Goal: Information Seeking & Learning: Learn about a topic

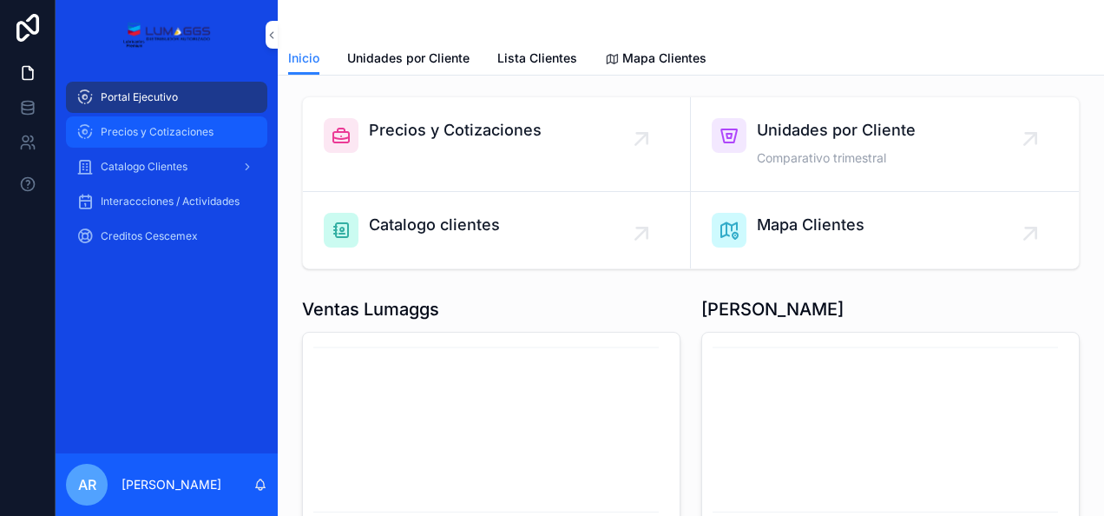
click at [154, 135] on span "Precios y Cotizaciones" at bounding box center [157, 132] width 113 height 14
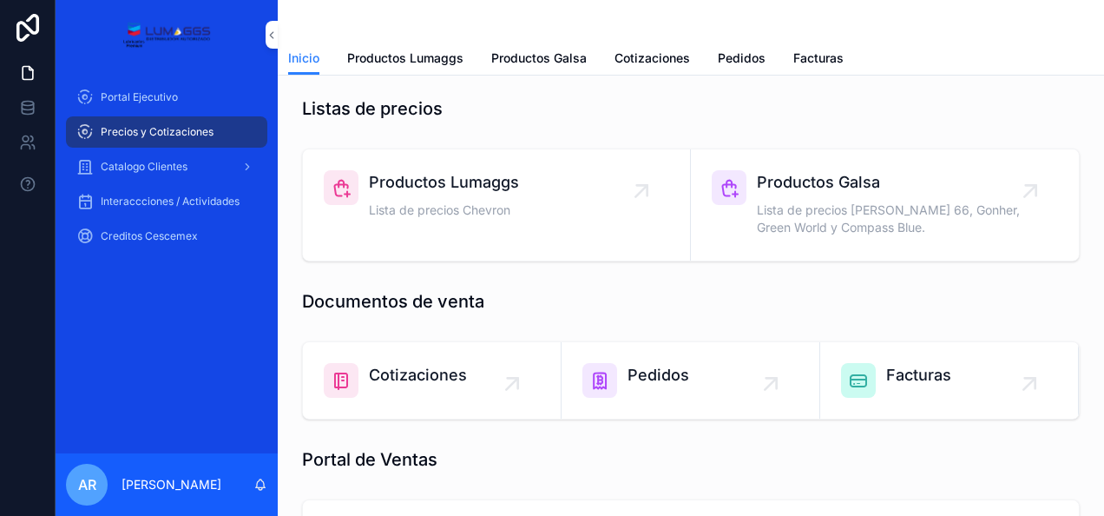
click at [399, 382] on span "Cotizaciones" at bounding box center [418, 375] width 98 height 24
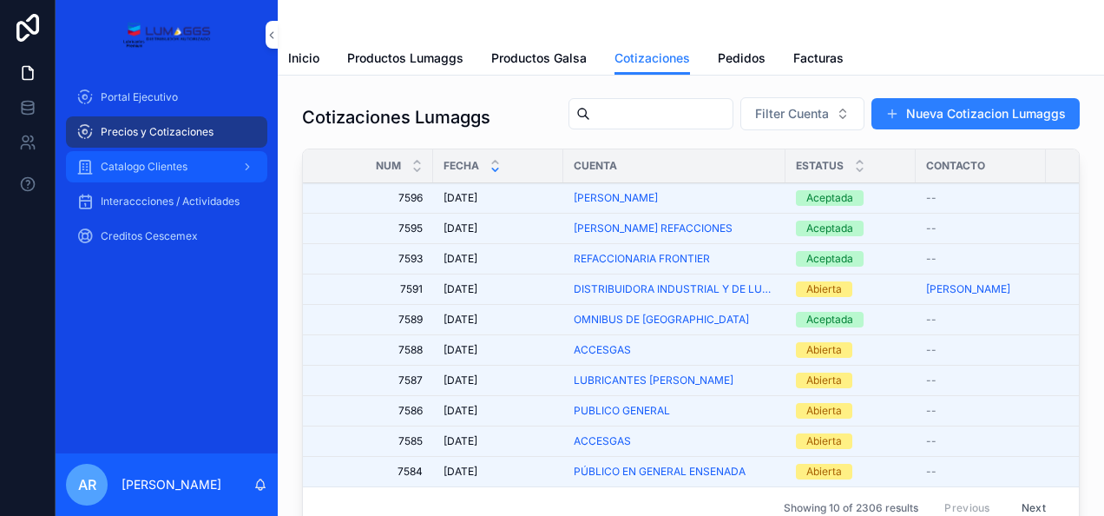
click at [141, 165] on span "Catalogo Clientes" at bounding box center [144, 167] width 87 height 14
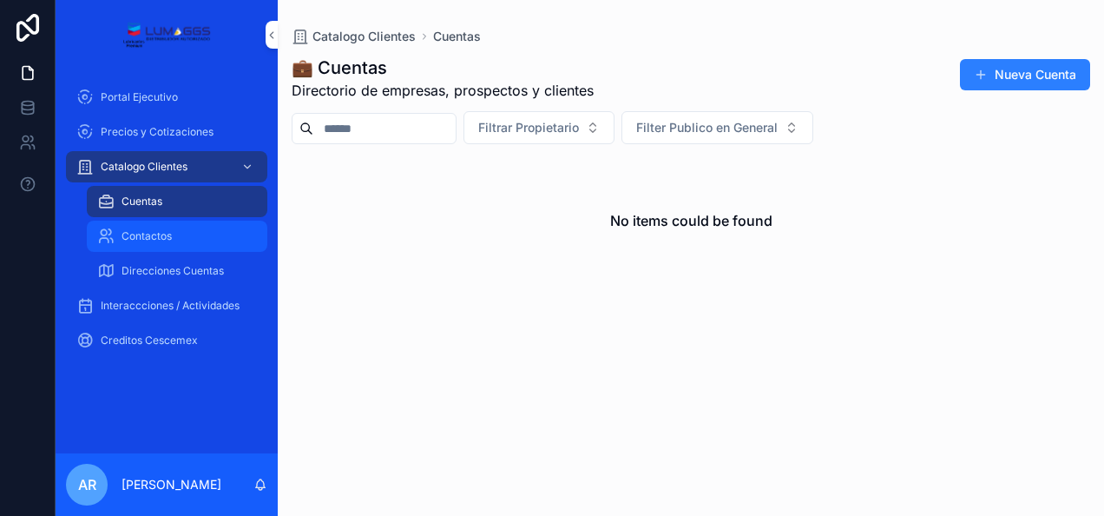
click at [157, 245] on div "Contactos" at bounding box center [177, 236] width 160 height 28
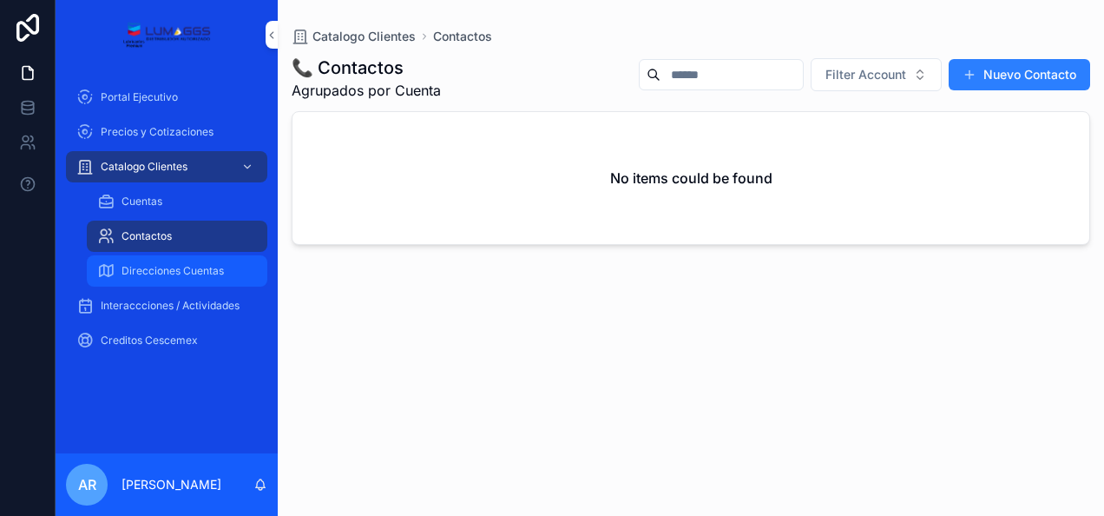
click at [156, 281] on div "Direcciones Cuentas" at bounding box center [177, 271] width 160 height 28
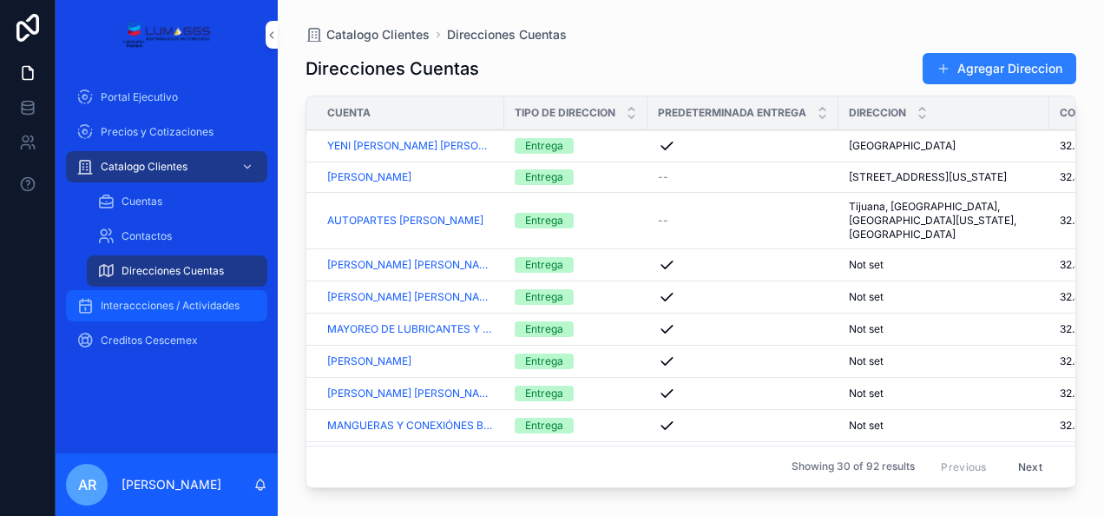
click at [142, 309] on span "Interaccciones / Actividades" at bounding box center [170, 306] width 139 height 14
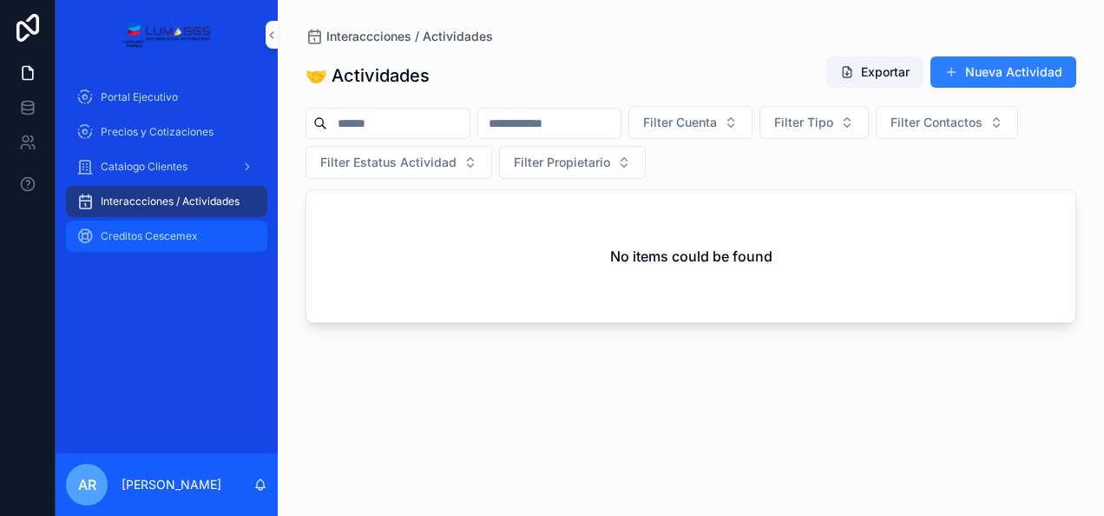
click at [143, 238] on span "Creditos Cescemex" at bounding box center [149, 236] width 97 height 14
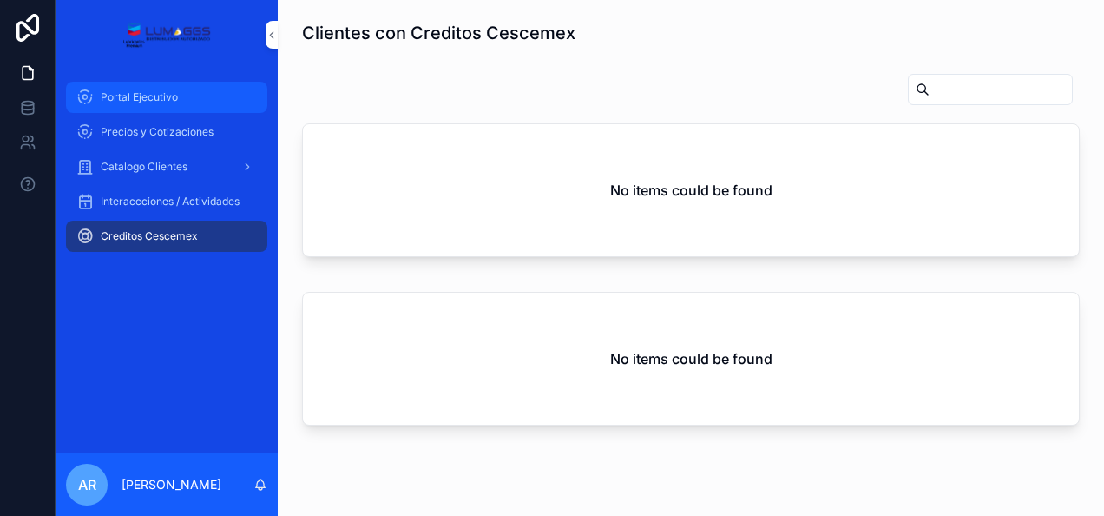
click at [151, 98] on span "Portal Ejecutivo" at bounding box center [139, 97] width 77 height 14
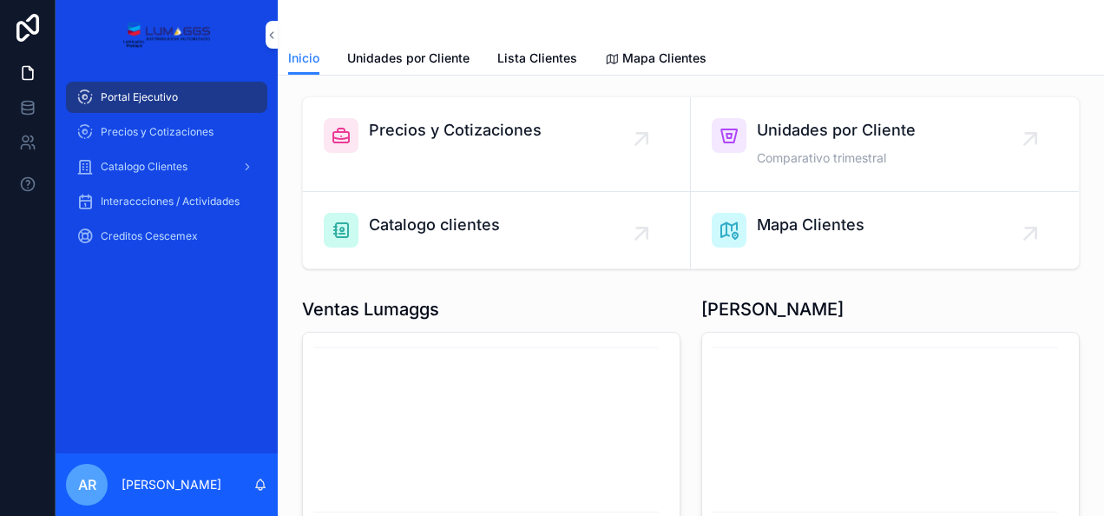
click at [821, 128] on span "Unidades por Cliente" at bounding box center [836, 130] width 159 height 24
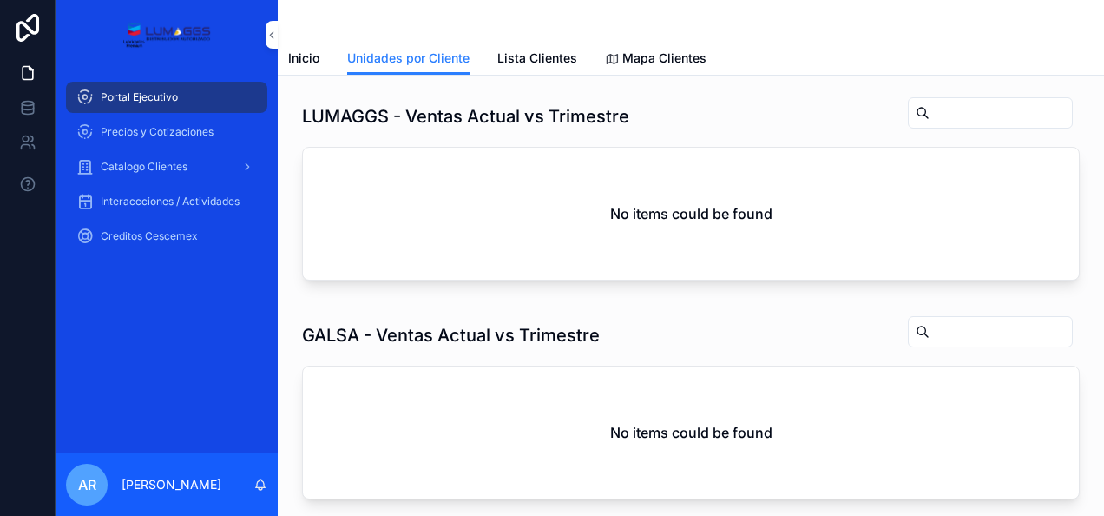
click at [151, 97] on span "Portal Ejecutivo" at bounding box center [139, 97] width 77 height 14
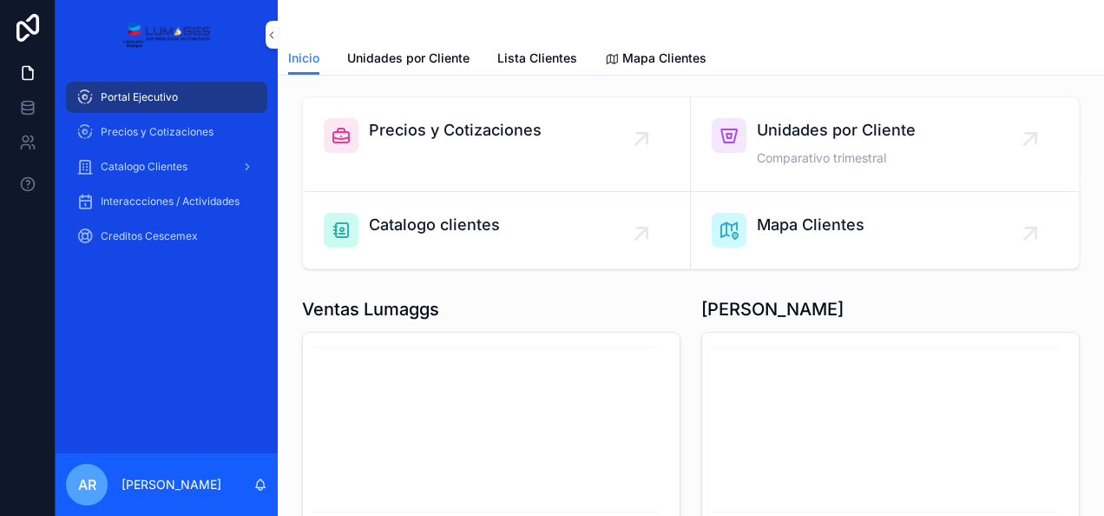
click at [398, 226] on span "Catalogo clientes" at bounding box center [434, 225] width 131 height 24
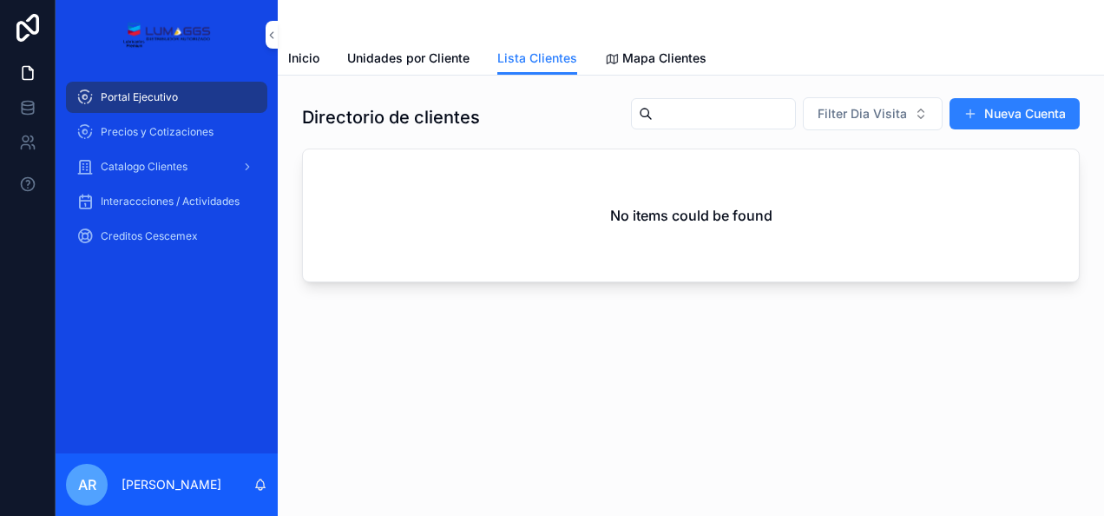
click at [139, 102] on span "Portal Ejecutivo" at bounding box center [139, 97] width 77 height 14
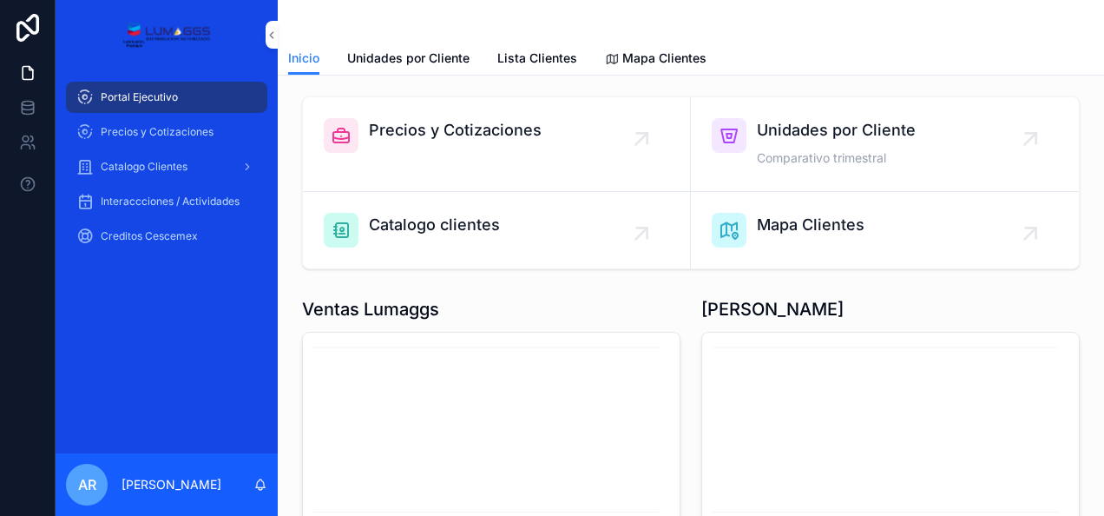
click at [801, 217] on span "Mapa Clientes" at bounding box center [811, 225] width 108 height 24
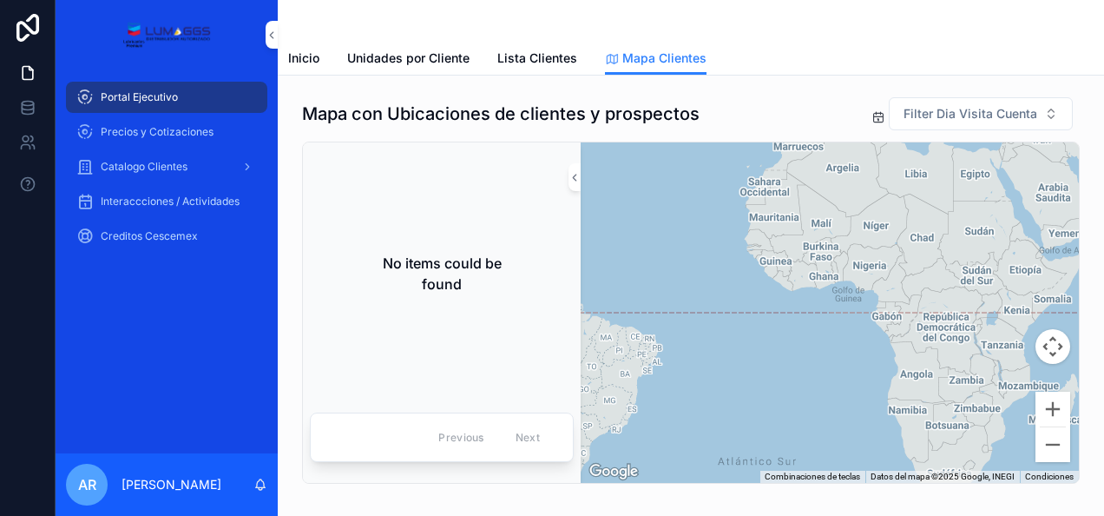
click at [122, 91] on span "Portal Ejecutivo" at bounding box center [139, 97] width 77 height 14
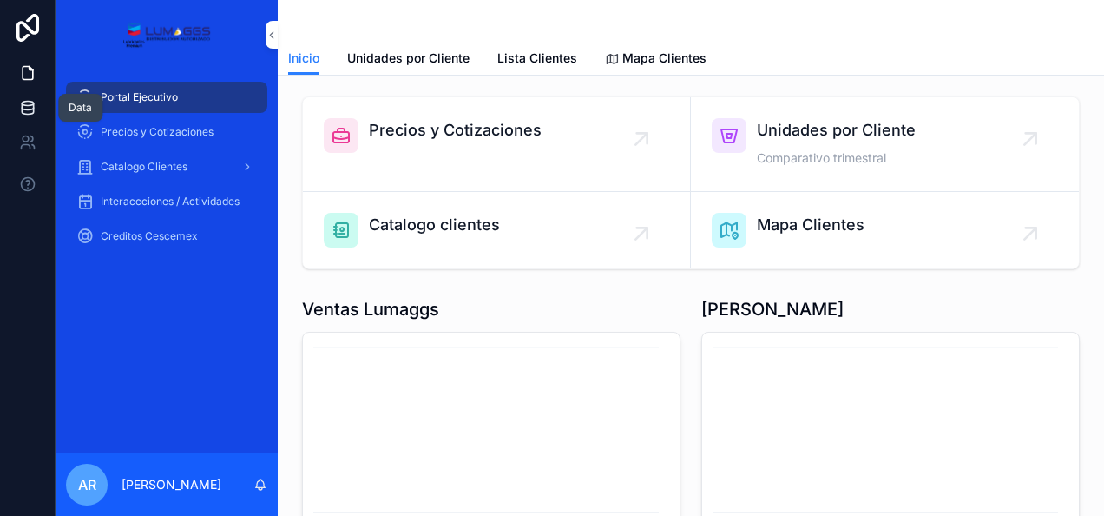
click at [30, 106] on icon at bounding box center [27, 107] width 17 height 17
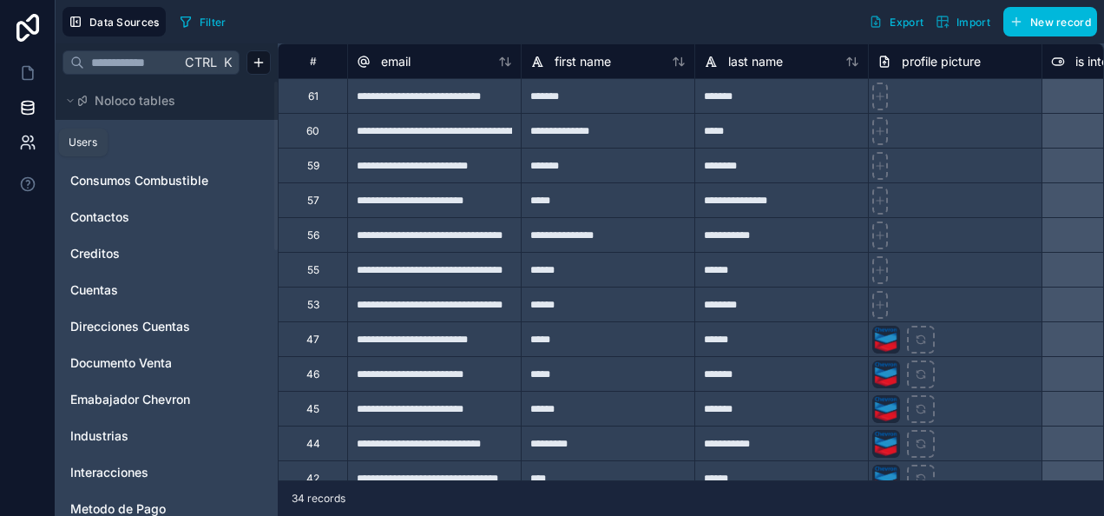
click at [26, 141] on icon at bounding box center [27, 142] width 17 height 17
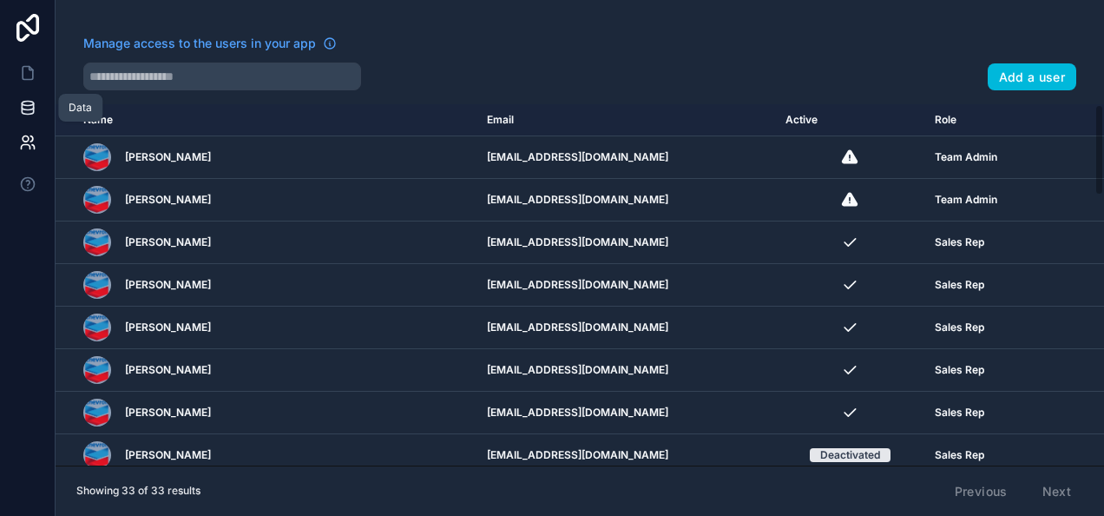
click at [24, 107] on icon at bounding box center [27, 107] width 17 height 17
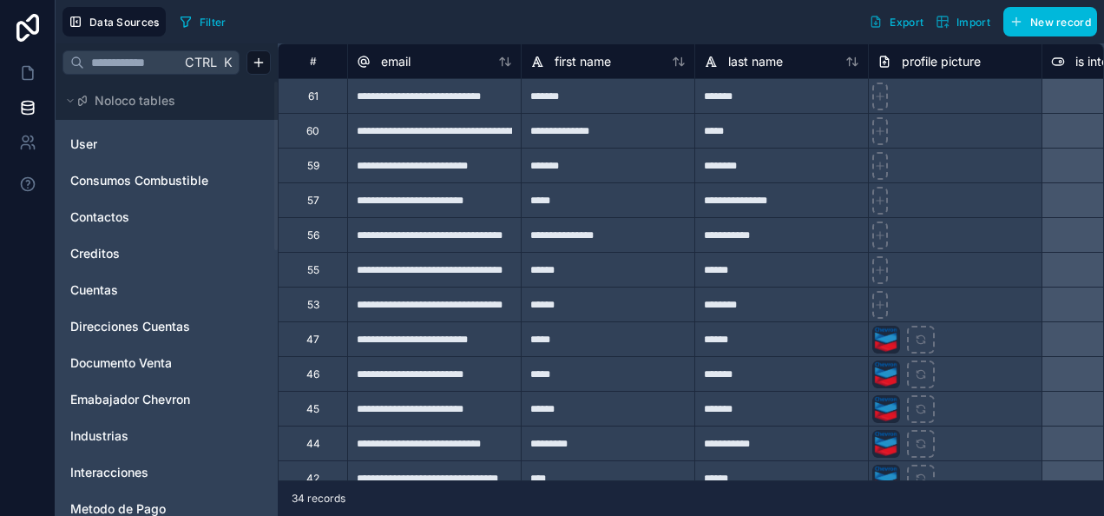
scroll to position [44, 0]
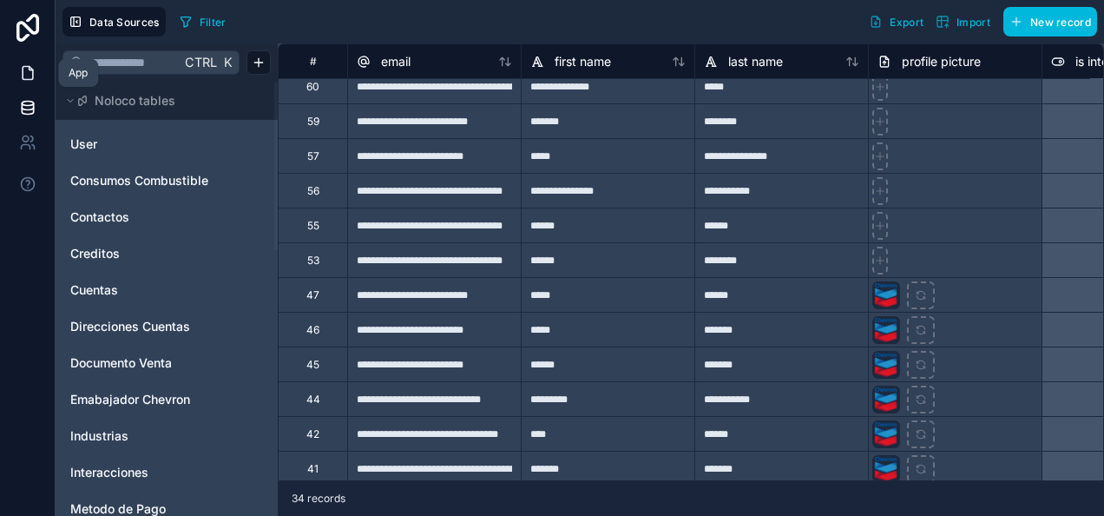
click at [30, 73] on icon at bounding box center [27, 72] width 17 height 17
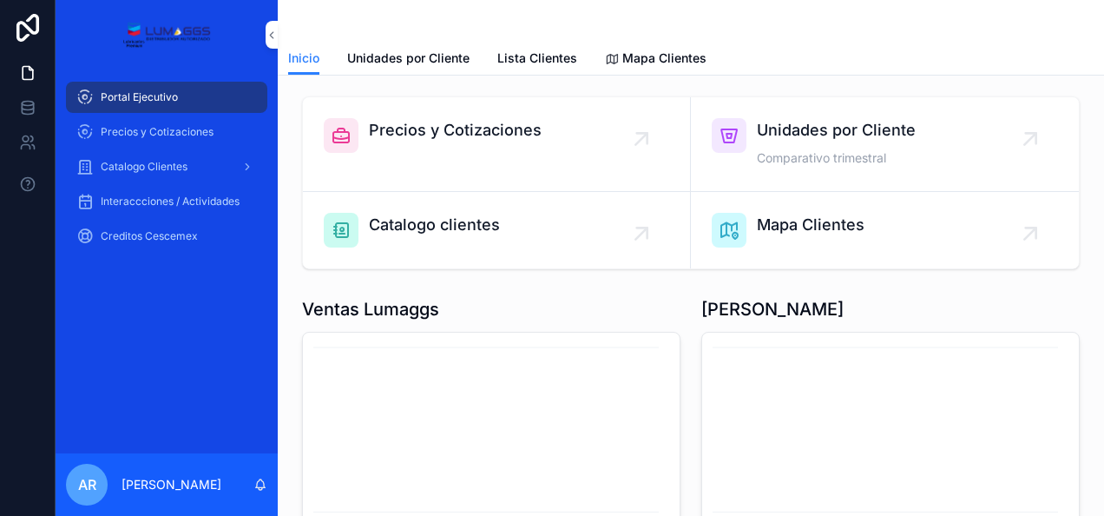
click at [475, 130] on span "Precios y Cotizaciones" at bounding box center [455, 130] width 173 height 24
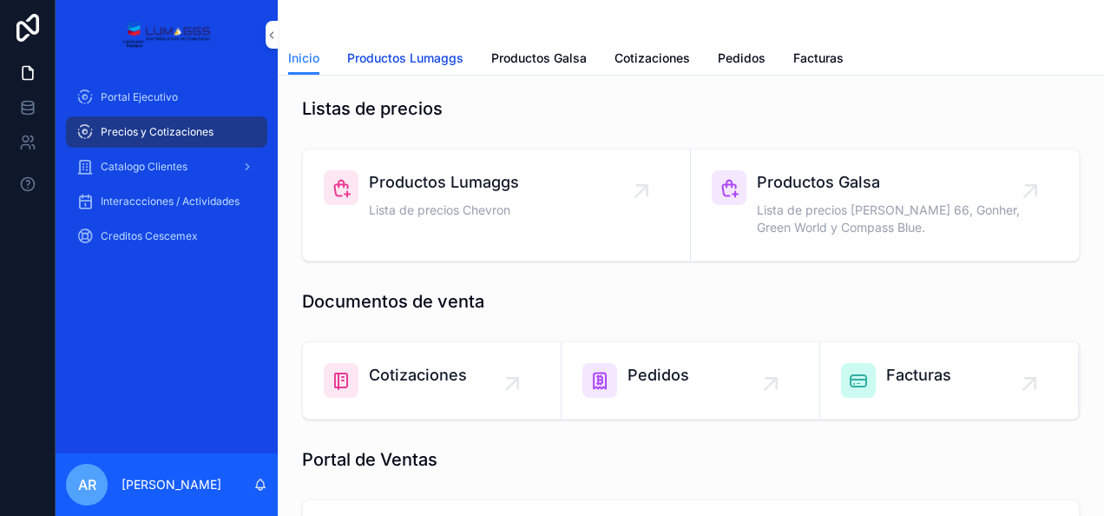
click at [404, 60] on span "Productos Lumaggs" at bounding box center [405, 57] width 116 height 17
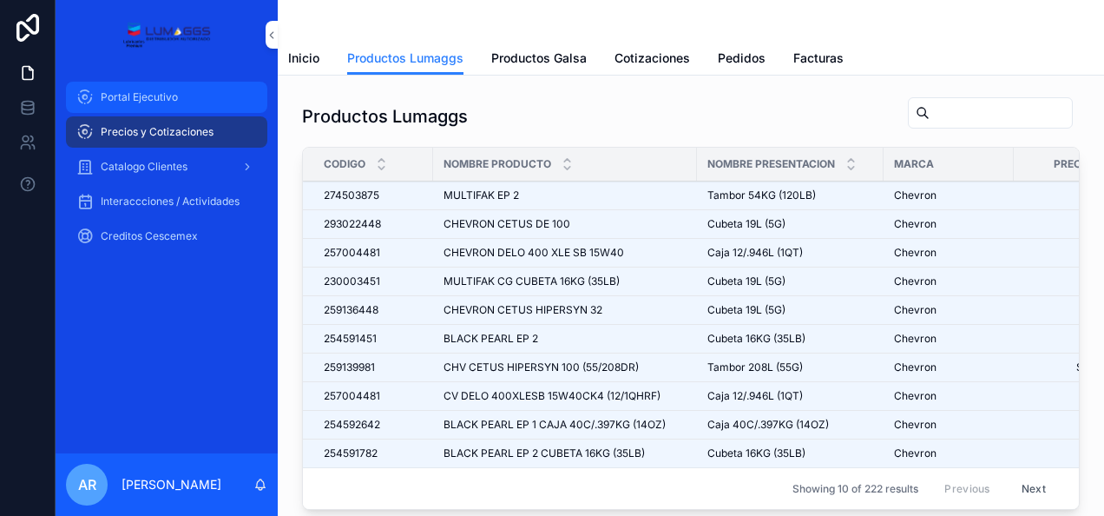
click at [119, 101] on span "Portal Ejecutivo" at bounding box center [139, 97] width 77 height 14
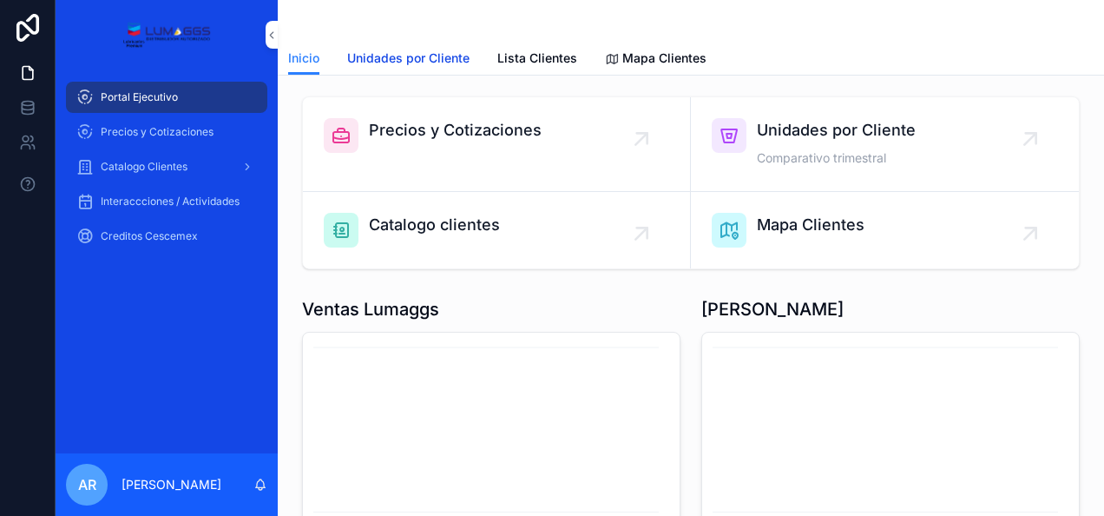
click at [373, 54] on span "Unidades por Cliente" at bounding box center [408, 57] width 122 height 17
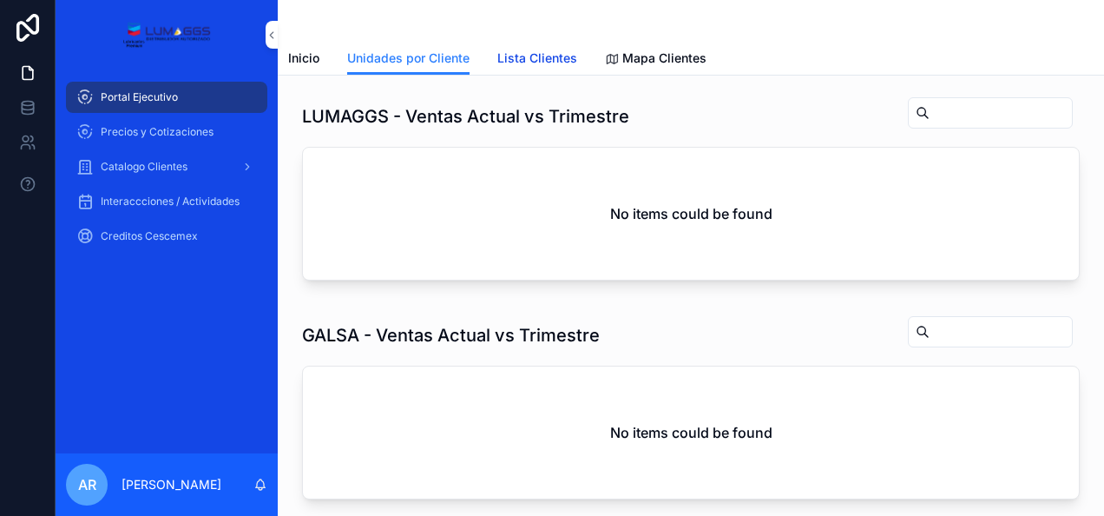
click at [549, 56] on span "Lista Clientes" at bounding box center [537, 57] width 80 height 17
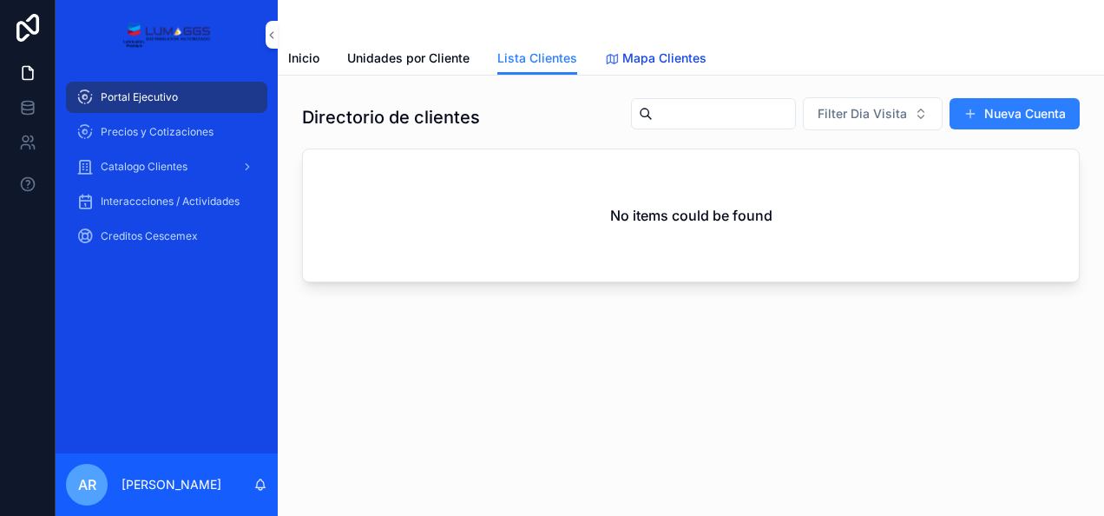
click at [648, 55] on span "Mapa Clientes" at bounding box center [664, 57] width 84 height 17
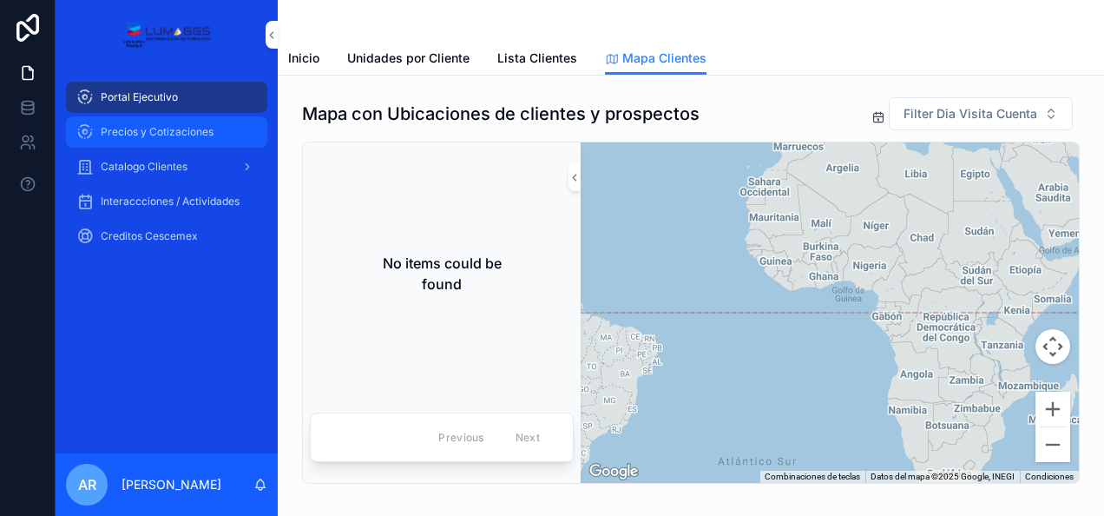
click at [128, 138] on span "Precios y Cotizaciones" at bounding box center [157, 132] width 113 height 14
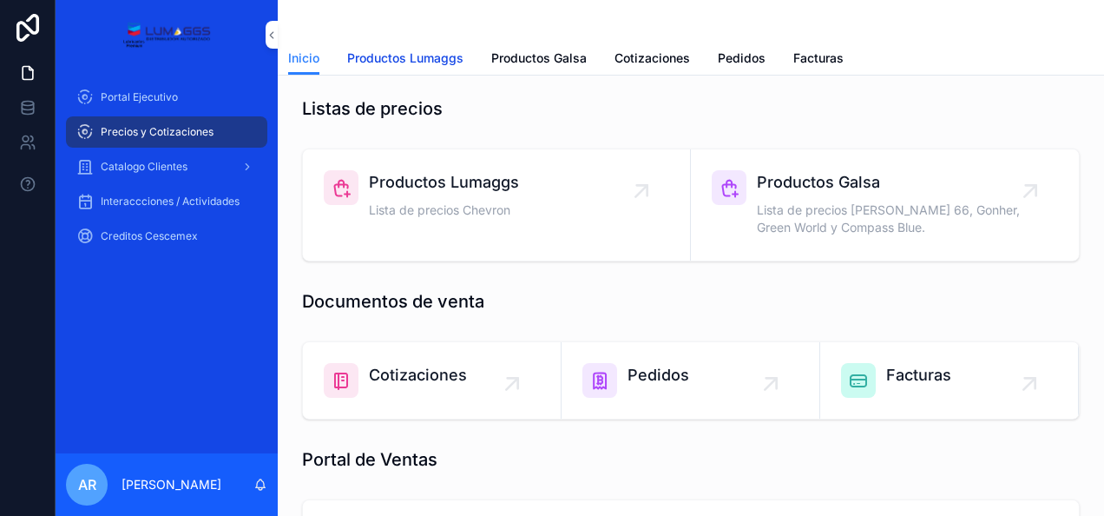
click at [402, 62] on span "Productos Lumaggs" at bounding box center [405, 57] width 116 height 17
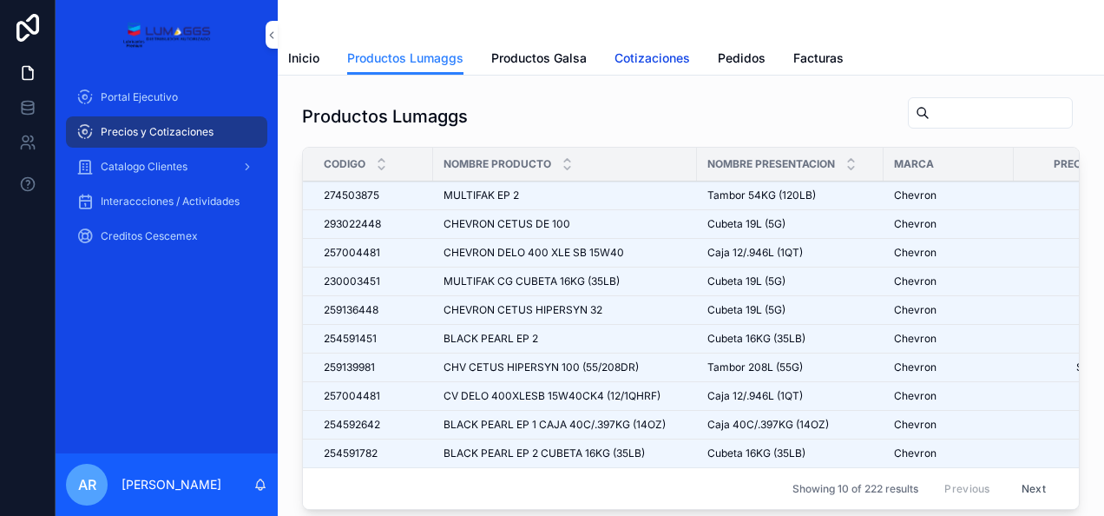
click at [647, 53] on span "Cotizaciones" at bounding box center [653, 57] width 76 height 17
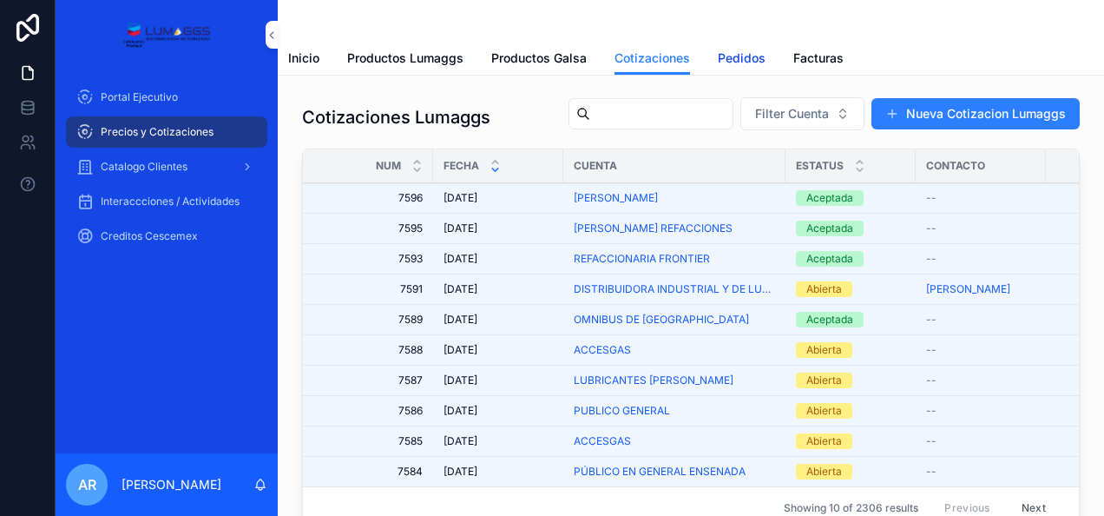
click at [752, 56] on span "Pedidos" at bounding box center [742, 57] width 48 height 17
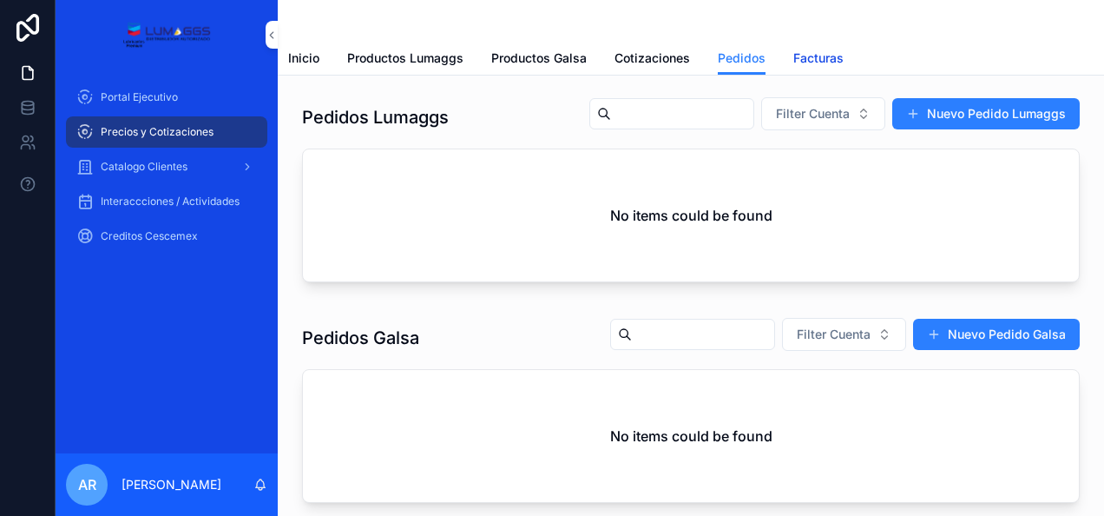
click at [811, 62] on span "Facturas" at bounding box center [818, 57] width 50 height 17
click at [642, 55] on span "Cotizaciones" at bounding box center [653, 57] width 76 height 17
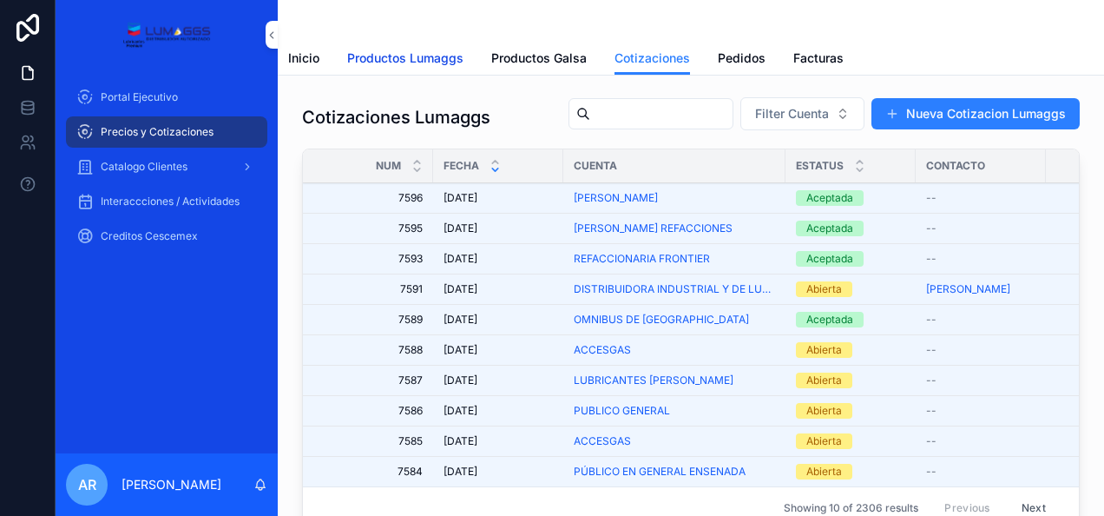
click at [409, 51] on span "Productos Lumaggs" at bounding box center [405, 57] width 116 height 17
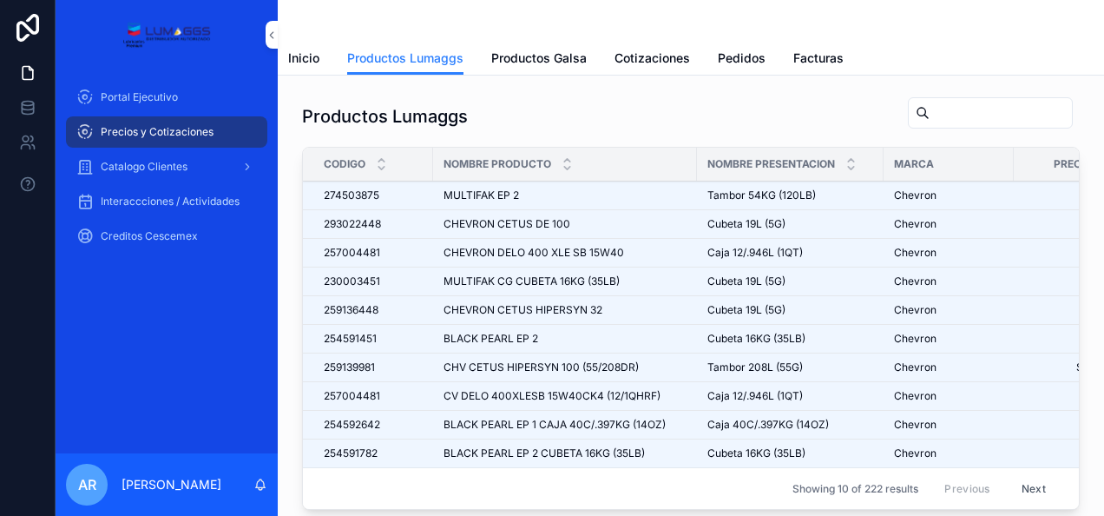
click at [975, 115] on input "scrollable content" at bounding box center [1001, 113] width 142 height 24
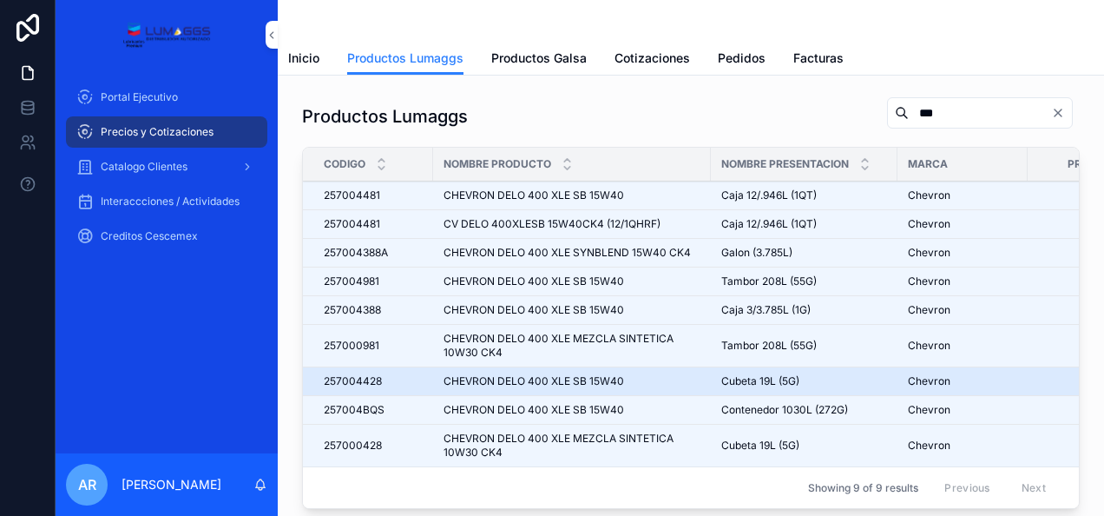
type input "***"
click at [566, 377] on span "CHEVRON DELO 400 XLE SB 15W40" at bounding box center [534, 381] width 181 height 14
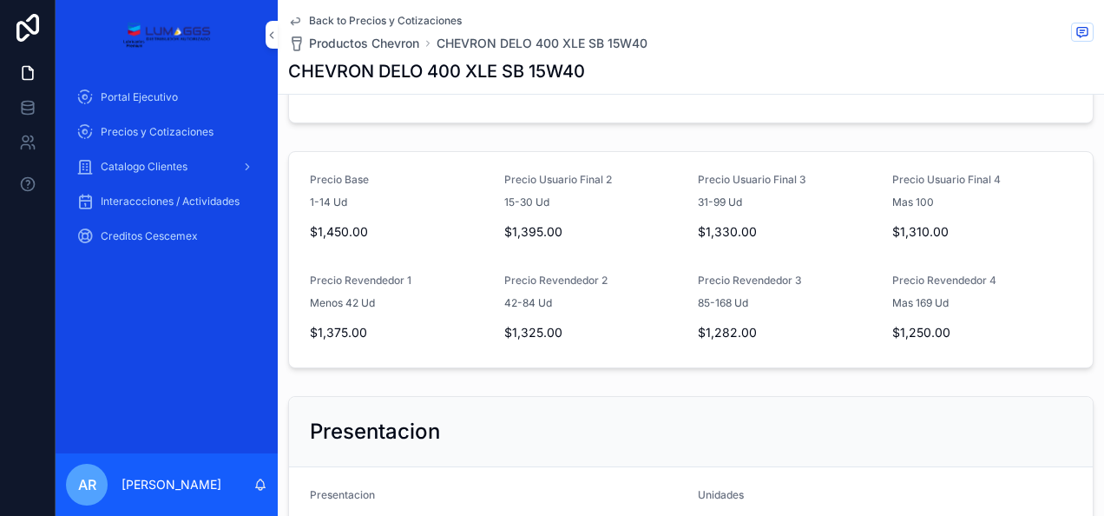
scroll to position [282, 0]
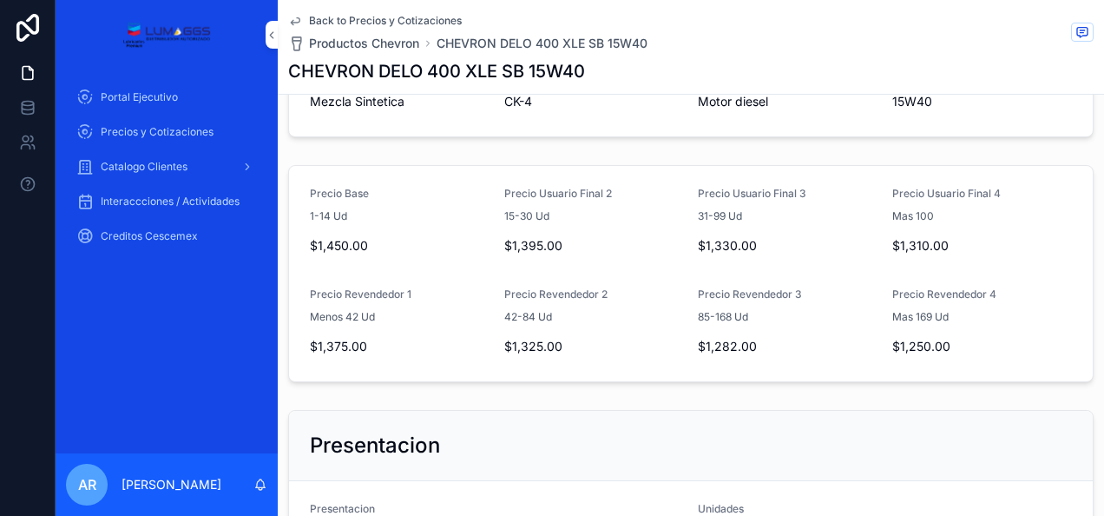
click at [373, 17] on span "Back to Precios y Cotizaciones" at bounding box center [385, 21] width 153 height 14
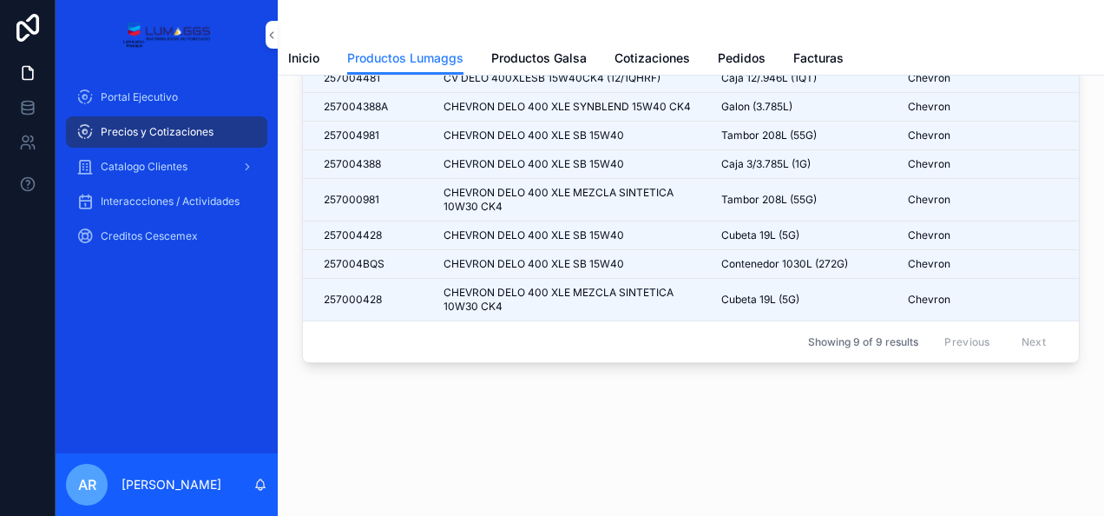
scroll to position [155, 0]
click at [530, 57] on span "Productos Galsa" at bounding box center [538, 57] width 95 height 17
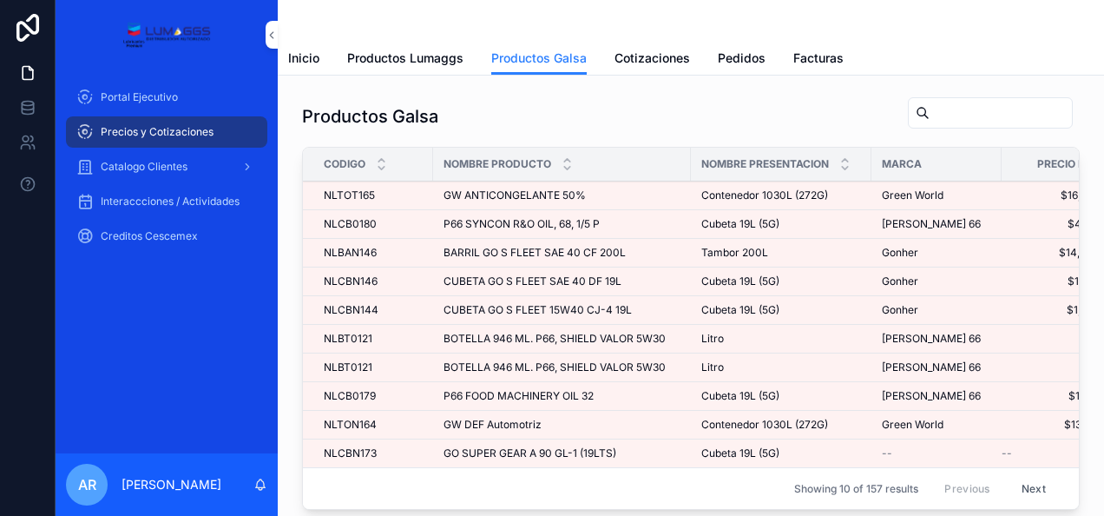
click at [552, 391] on span "P66 FOOD MACHINERY OIL 32" at bounding box center [519, 396] width 150 height 14
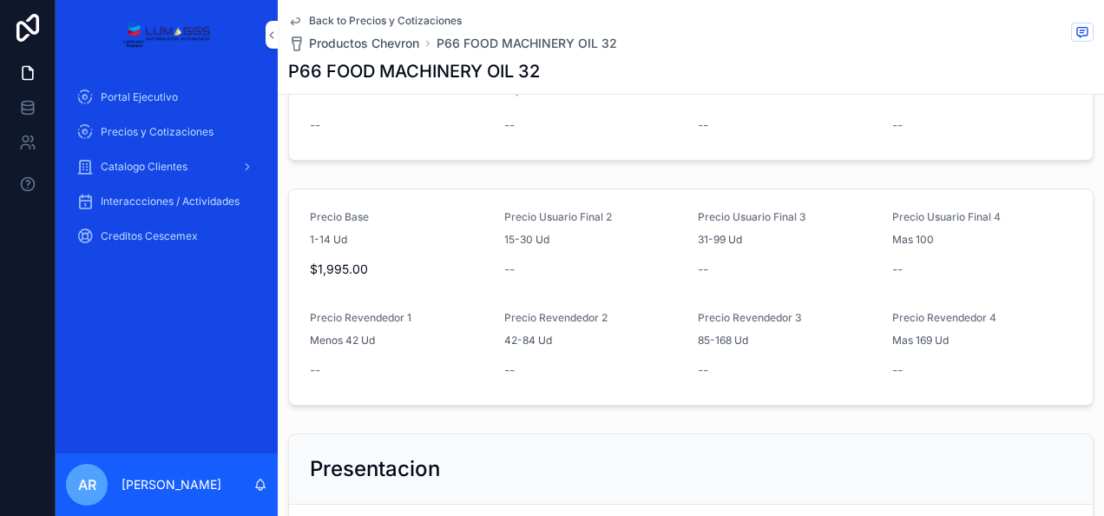
scroll to position [261, 0]
click at [386, 16] on span "Back to Precios y Cotizaciones" at bounding box center [385, 21] width 153 height 14
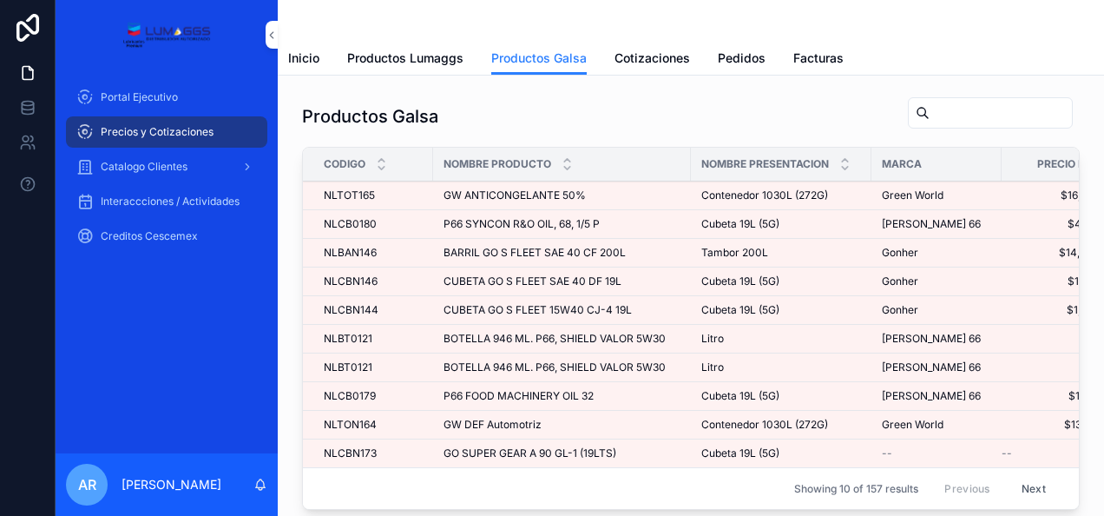
click at [979, 109] on input "scrollable content" at bounding box center [1001, 113] width 142 height 24
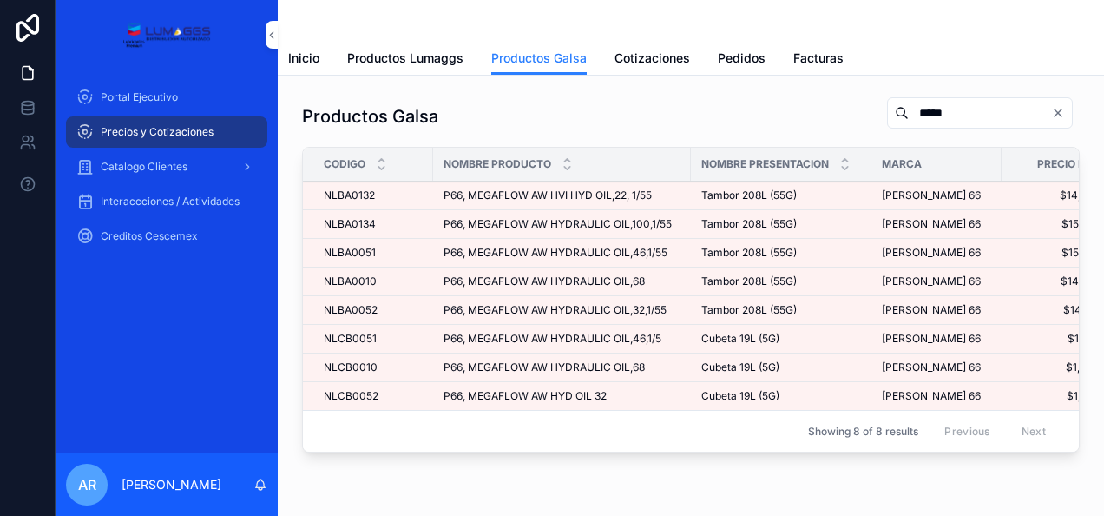
type input "*****"
click at [651, 281] on div "P66, MEGAFLOW AW HYDRAULIC OIL,68 P66, MEGAFLOW AW HYDRAULIC OIL,68" at bounding box center [562, 281] width 237 height 14
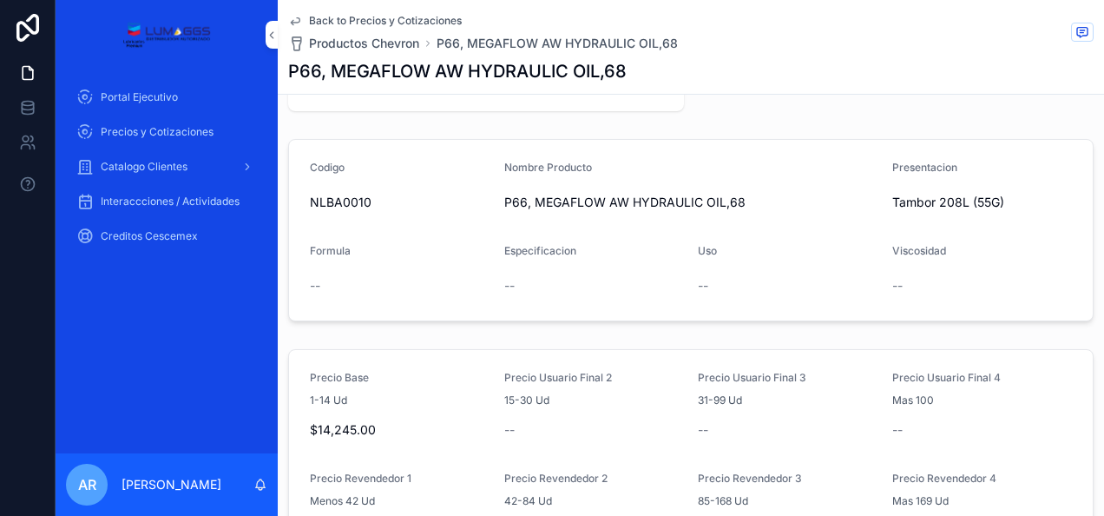
scroll to position [99, 0]
click at [417, 25] on span "Back to Precios y Cotizaciones" at bounding box center [385, 21] width 153 height 14
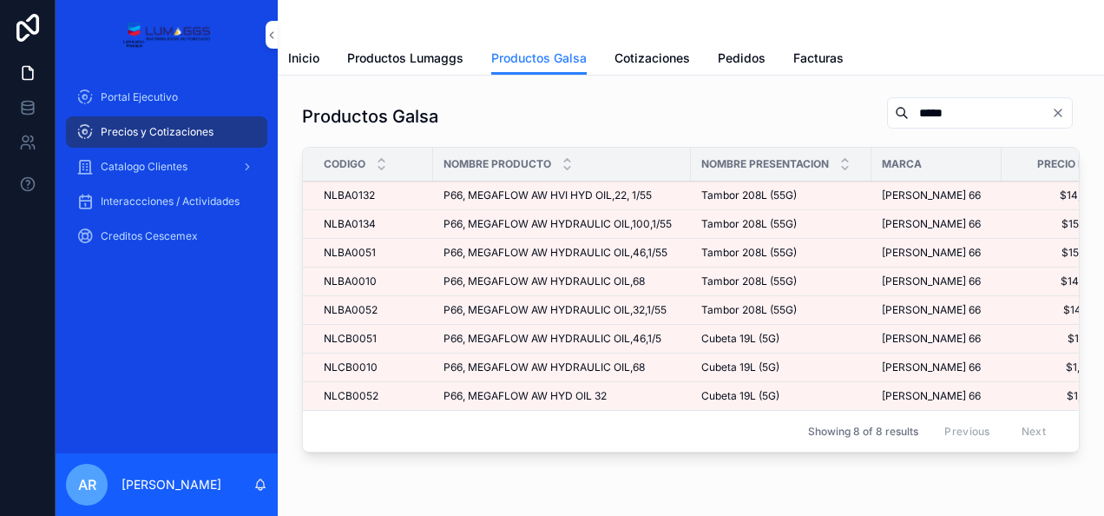
click at [911, 117] on input "*****" at bounding box center [980, 113] width 142 height 24
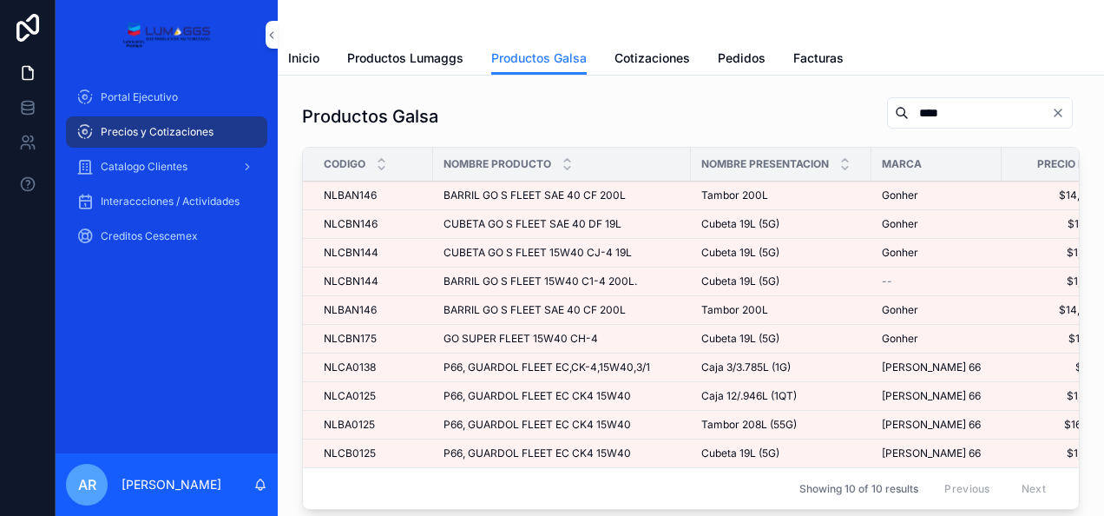
type input "****"
click at [621, 419] on span "P66, GUARDOL FLEET EC CK4 15W40" at bounding box center [537, 425] width 187 height 14
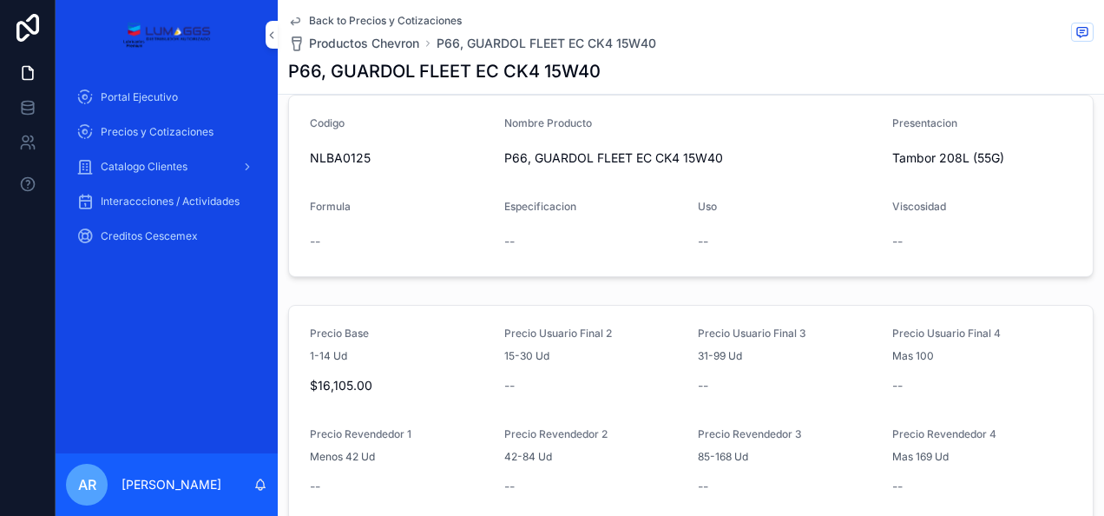
scroll to position [587, 0]
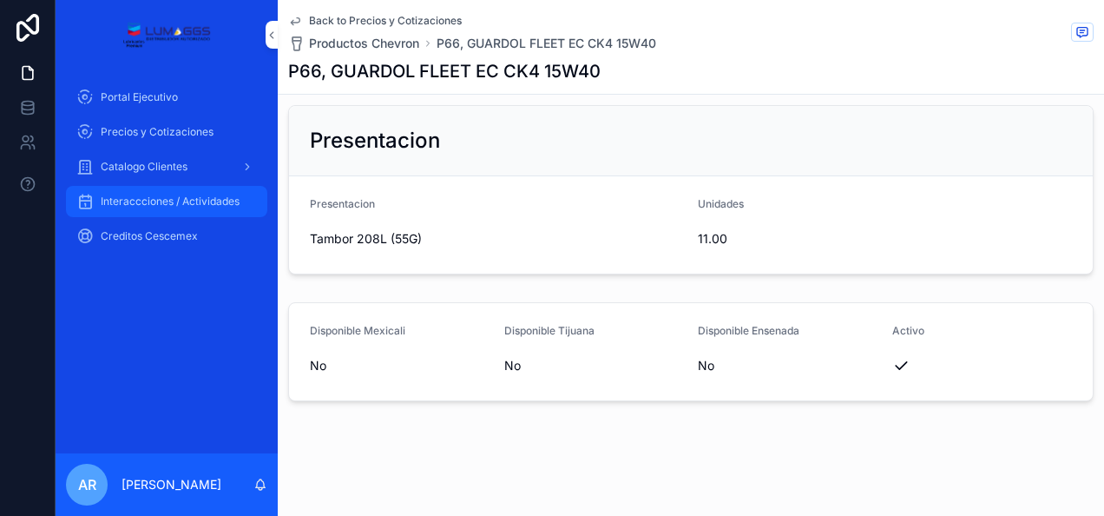
click at [167, 198] on span "Interaccciones / Actividades" at bounding box center [170, 201] width 139 height 14
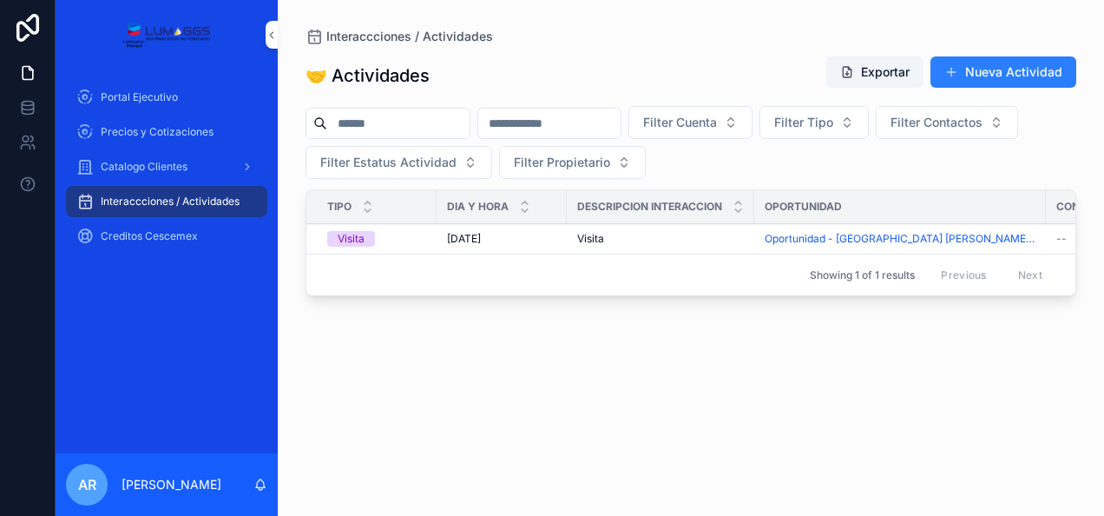
click at [687, 238] on div "Visita Visita" at bounding box center [660, 239] width 167 height 14
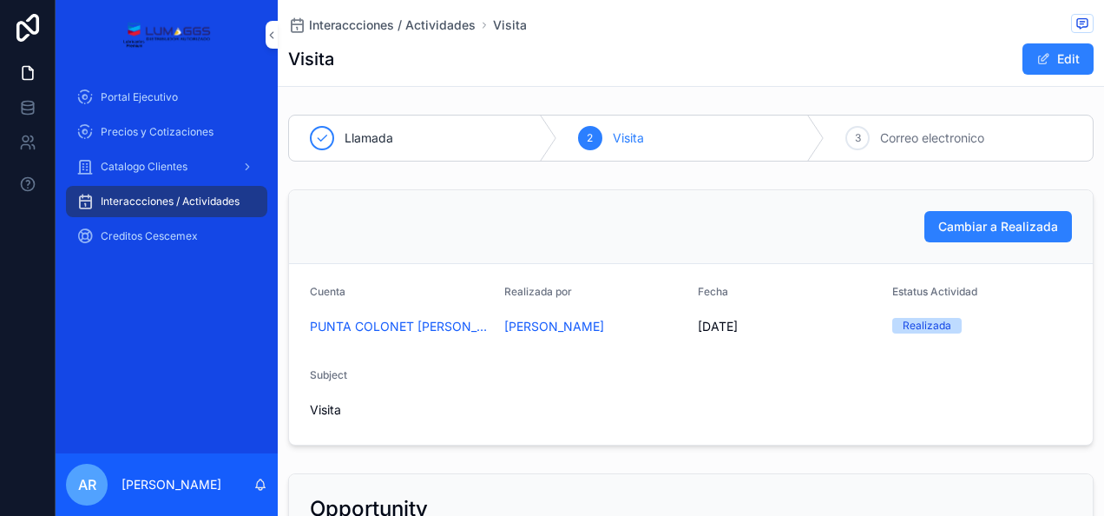
drag, startPoint x: 464, startPoint y: 253, endPoint x: 357, endPoint y: 234, distance: 108.5
click at [357, 234] on div "Cambiar a Realizada" at bounding box center [691, 226] width 762 height 31
click at [404, 326] on span "PUNTA COLONET [PERSON_NAME] SPR DE [GEOGRAPHIC_DATA]" at bounding box center [400, 326] width 181 height 17
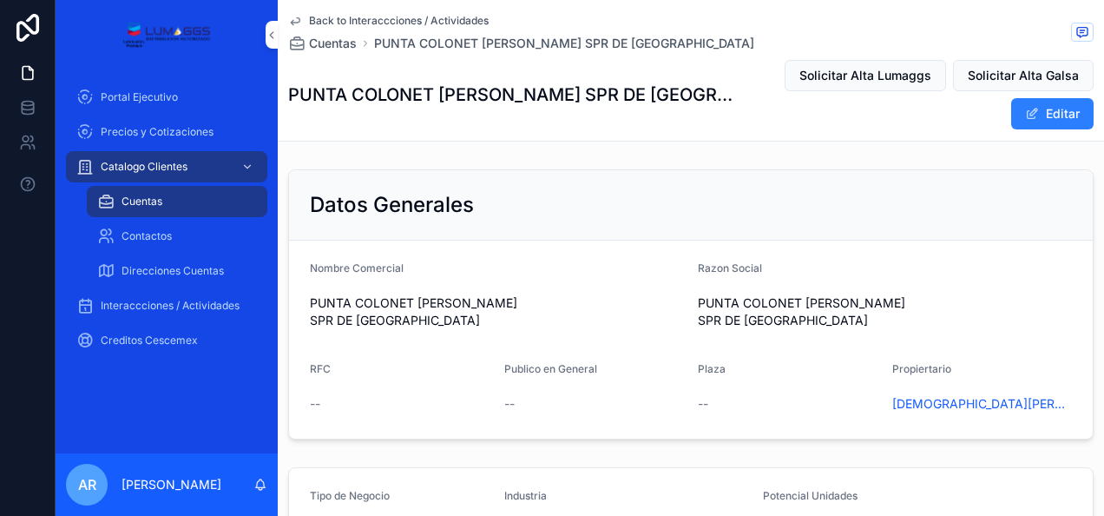
click at [158, 200] on span "Cuentas" at bounding box center [142, 201] width 41 height 14
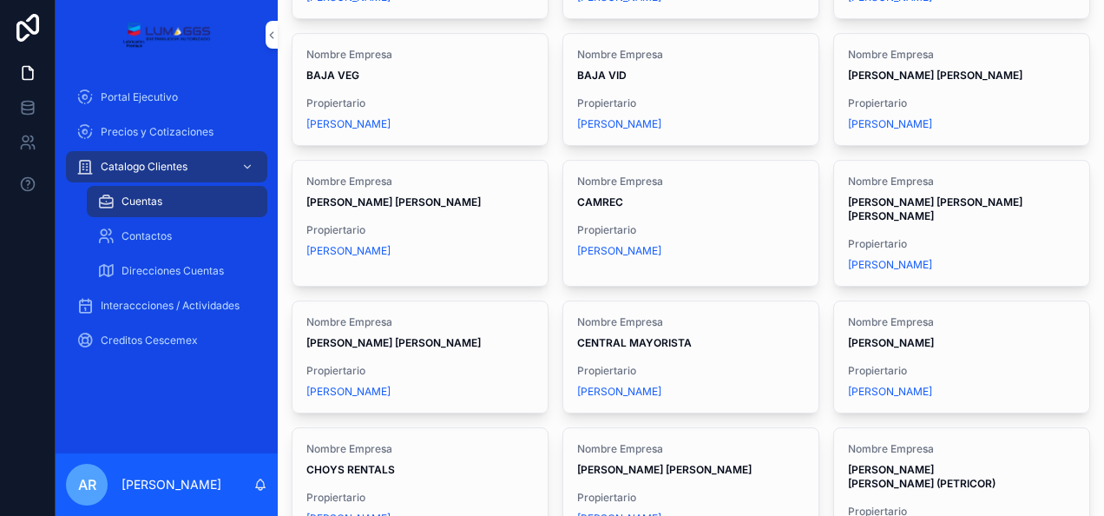
scroll to position [1038, 0]
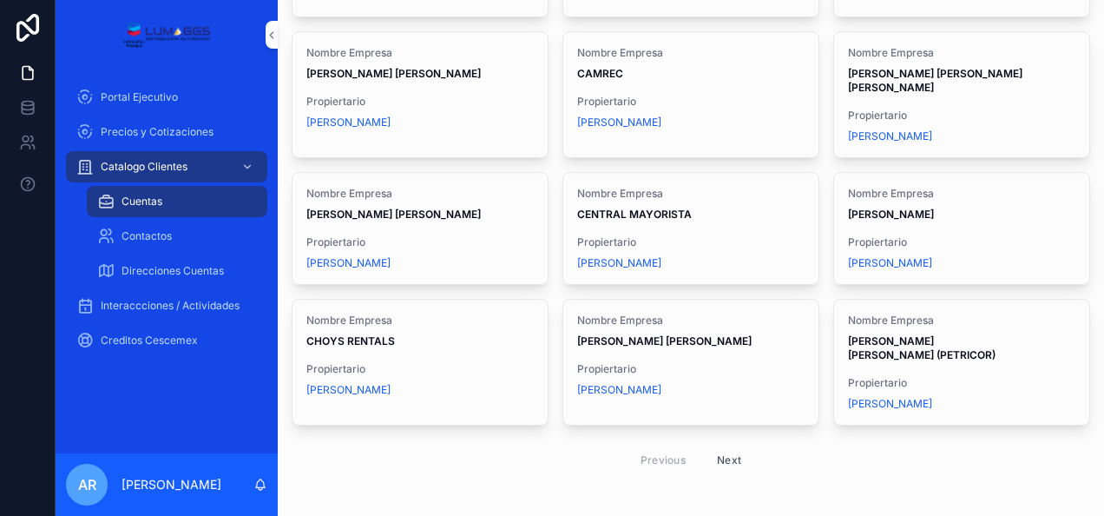
click at [727, 446] on button "Next" at bounding box center [729, 459] width 49 height 27
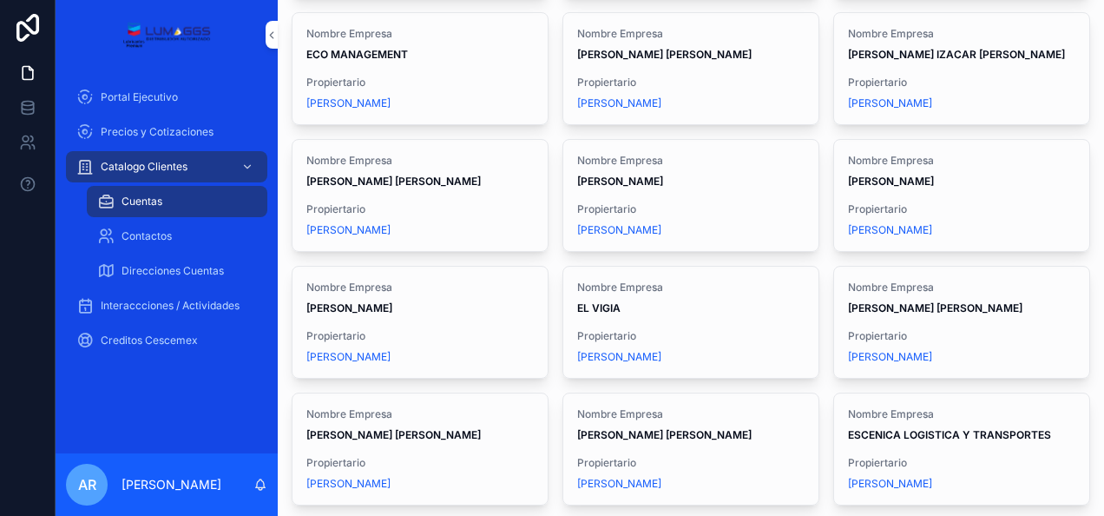
scroll to position [997, 0]
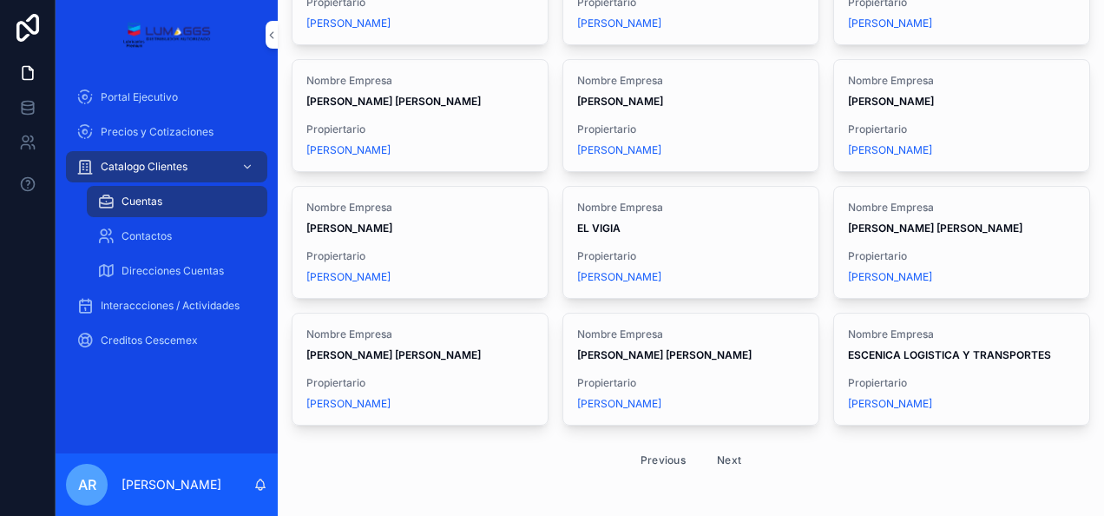
click at [722, 446] on button "Next" at bounding box center [729, 459] width 49 height 27
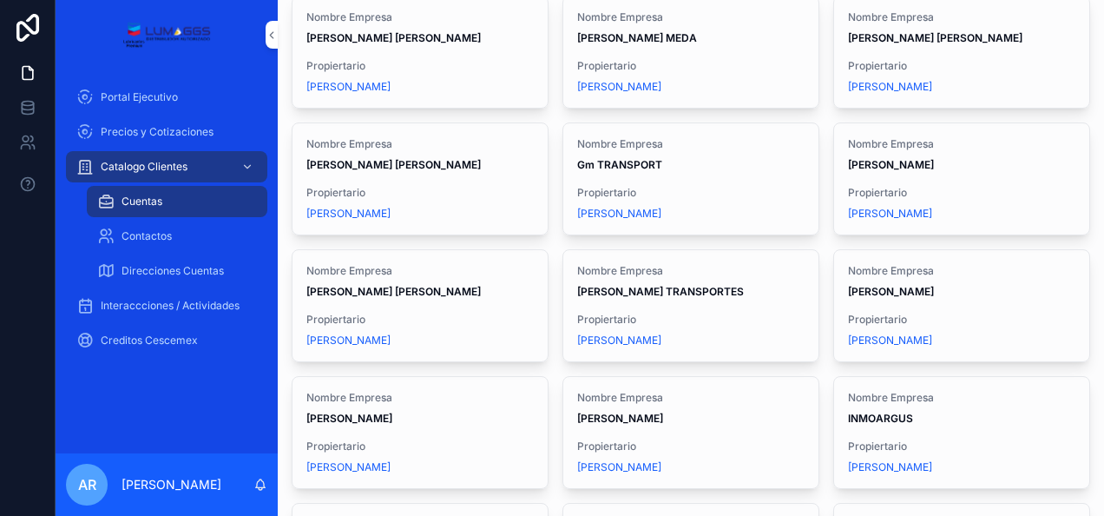
scroll to position [997, 0]
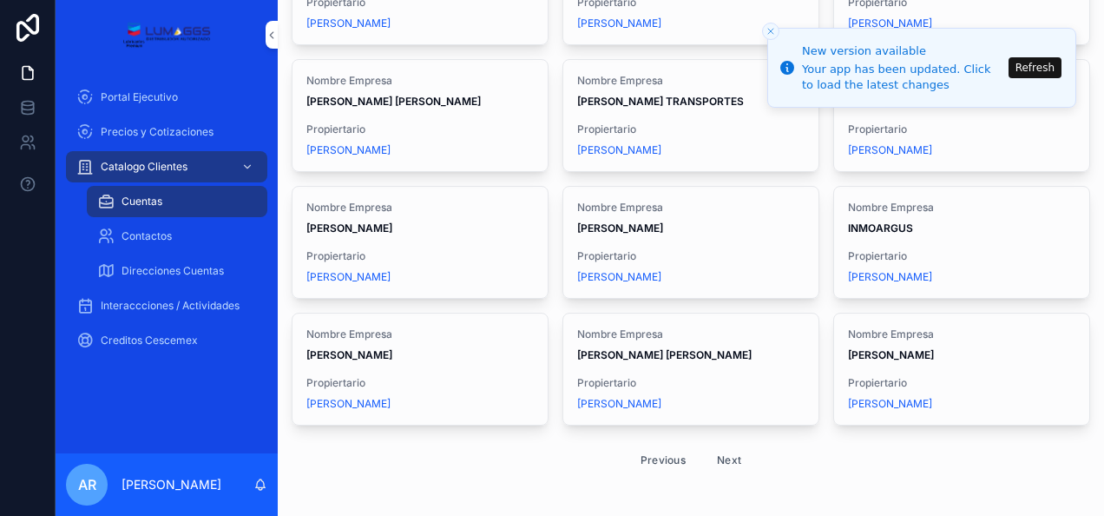
click at [722, 446] on button "Next" at bounding box center [729, 459] width 49 height 27
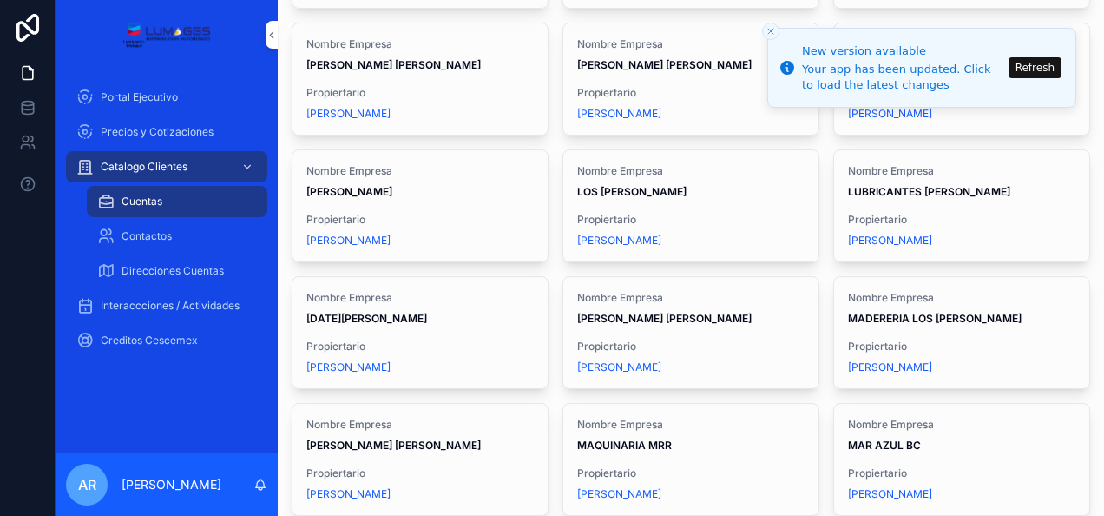
scroll to position [997, 0]
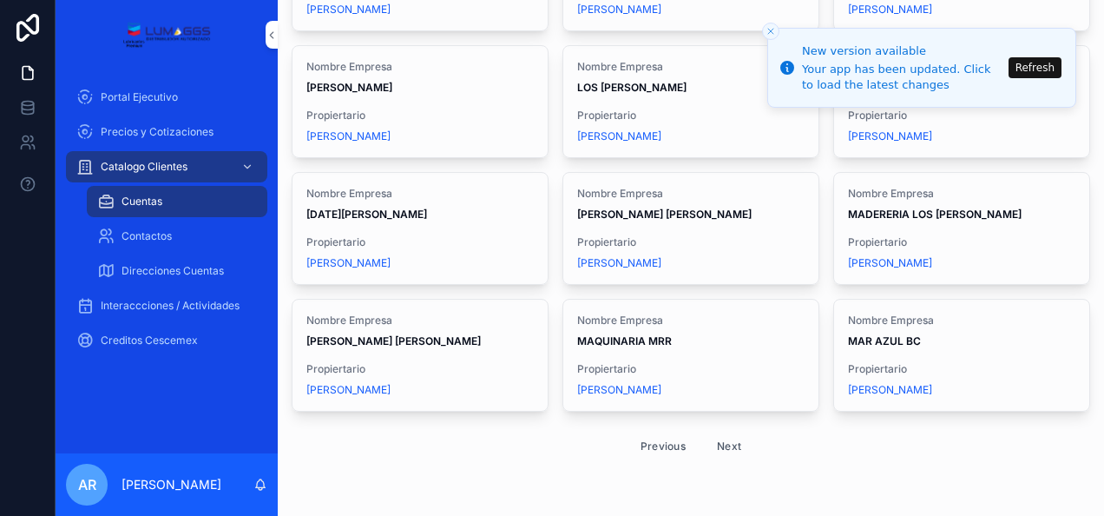
click at [722, 438] on button "Next" at bounding box center [729, 445] width 49 height 27
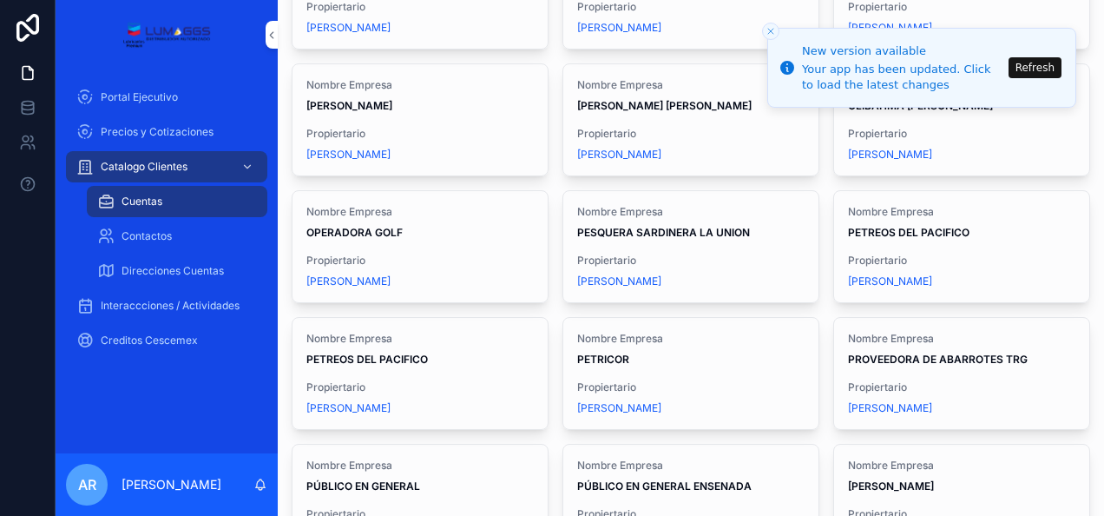
scroll to position [730, 0]
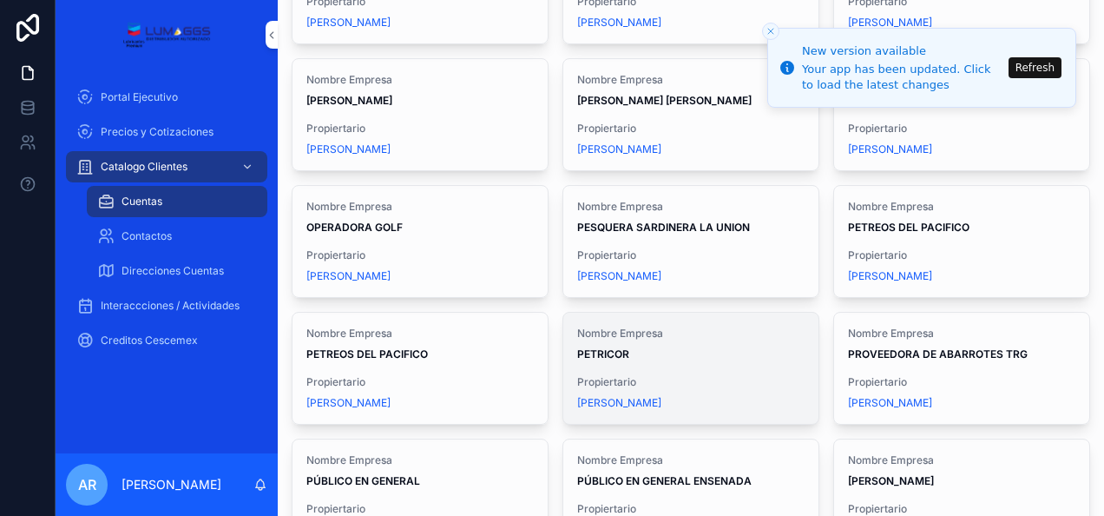
click at [611, 351] on strong "PETRICOR" at bounding box center [603, 353] width 52 height 13
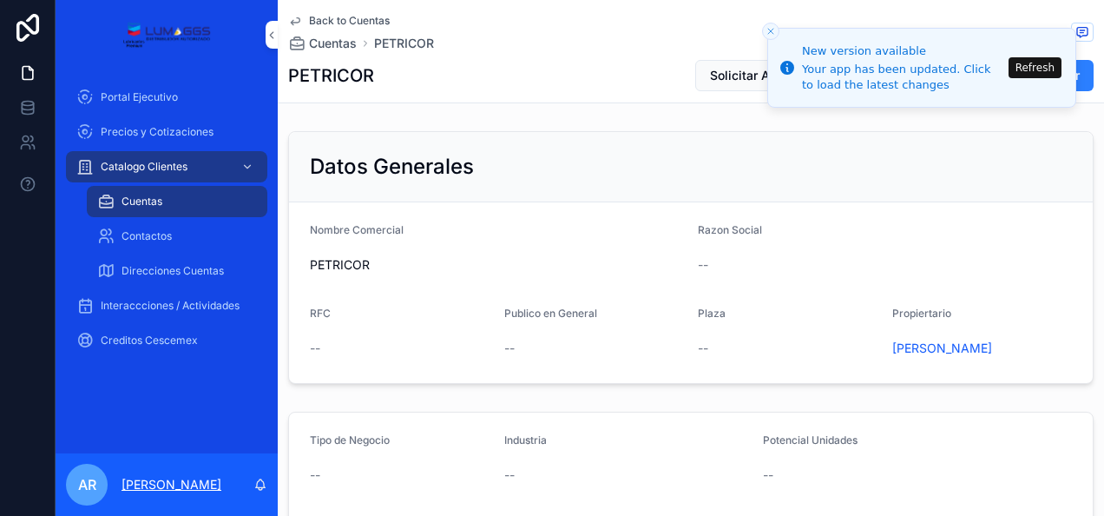
click at [155, 483] on p "[PERSON_NAME]" at bounding box center [172, 484] width 100 height 17
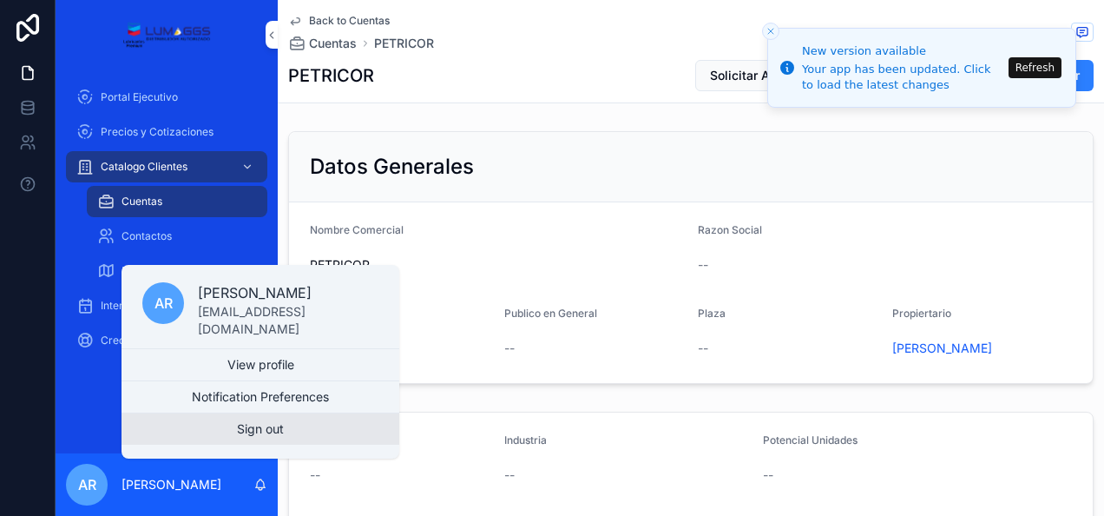
click at [266, 428] on button "Sign out" at bounding box center [261, 428] width 278 height 31
